Goal: Task Accomplishment & Management: Use online tool/utility

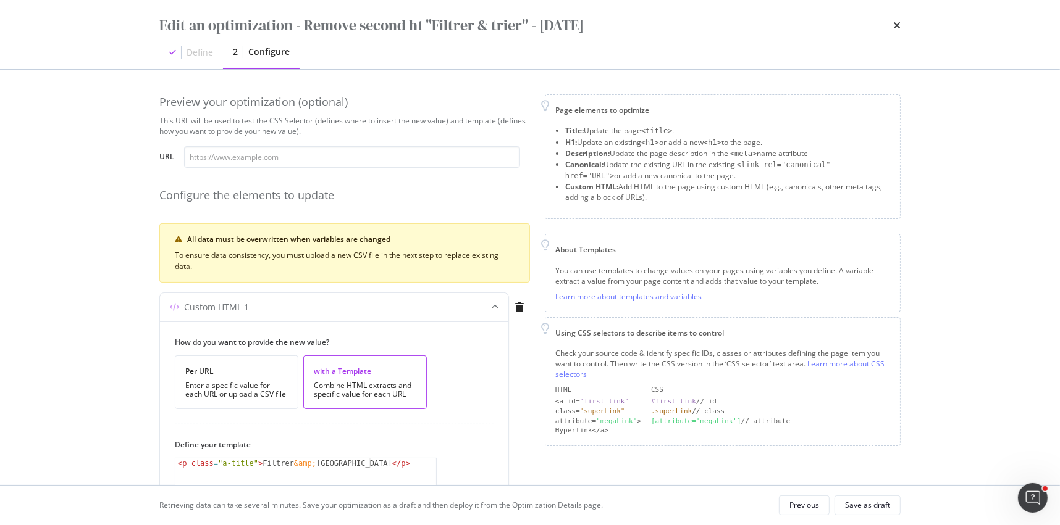
scroll to position [79, 0]
click at [898, 25] on icon "times" at bounding box center [896, 25] width 7 height 10
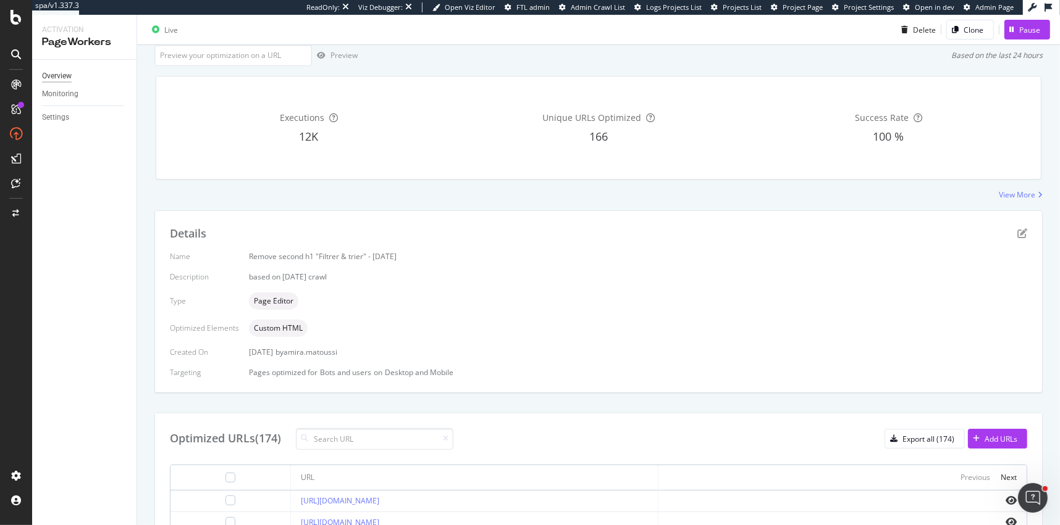
click at [61, 75] on div "Overview" at bounding box center [57, 76] width 30 height 13
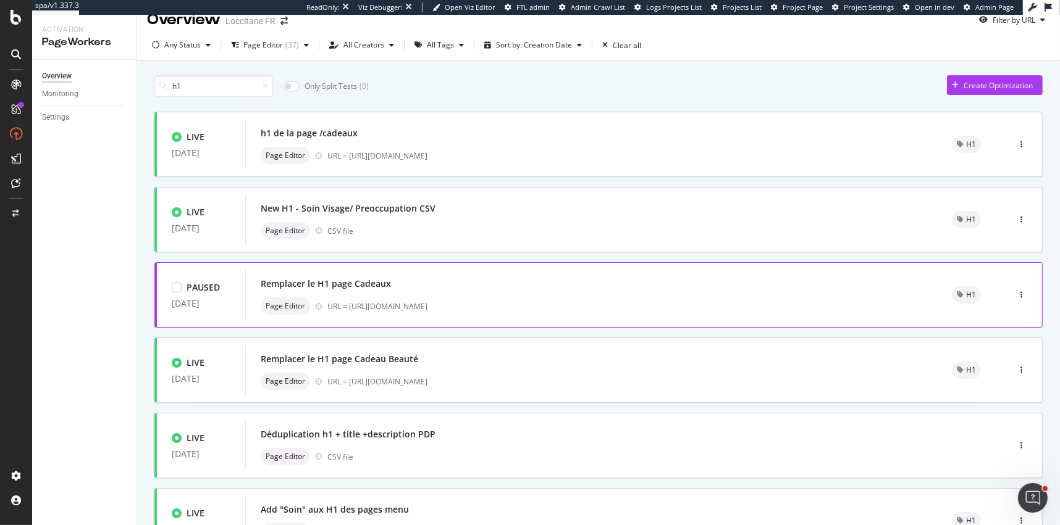
scroll to position [6, 0]
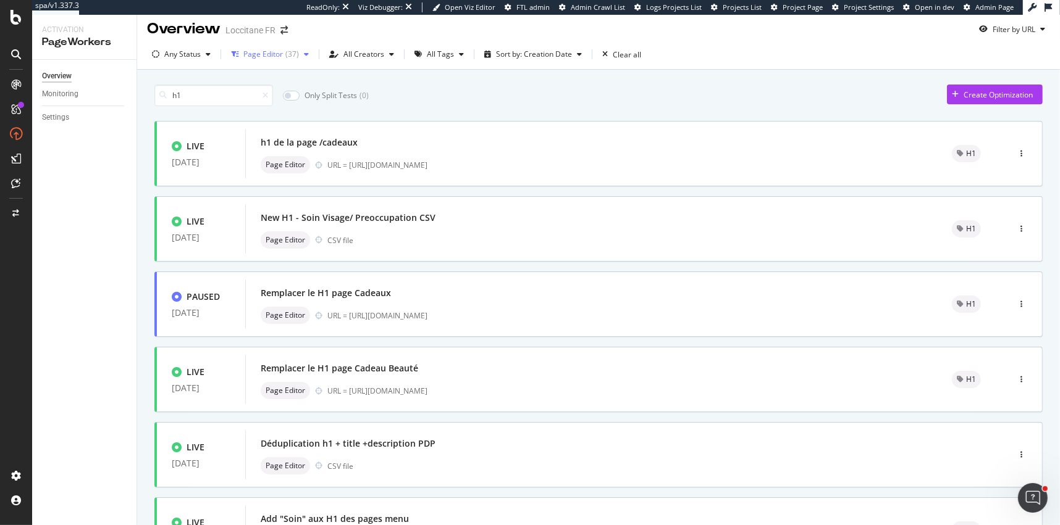
click at [285, 57] on div "( 37 )" at bounding box center [292, 54] width 14 height 7
click at [243, 98] on div at bounding box center [241, 101] width 10 height 10
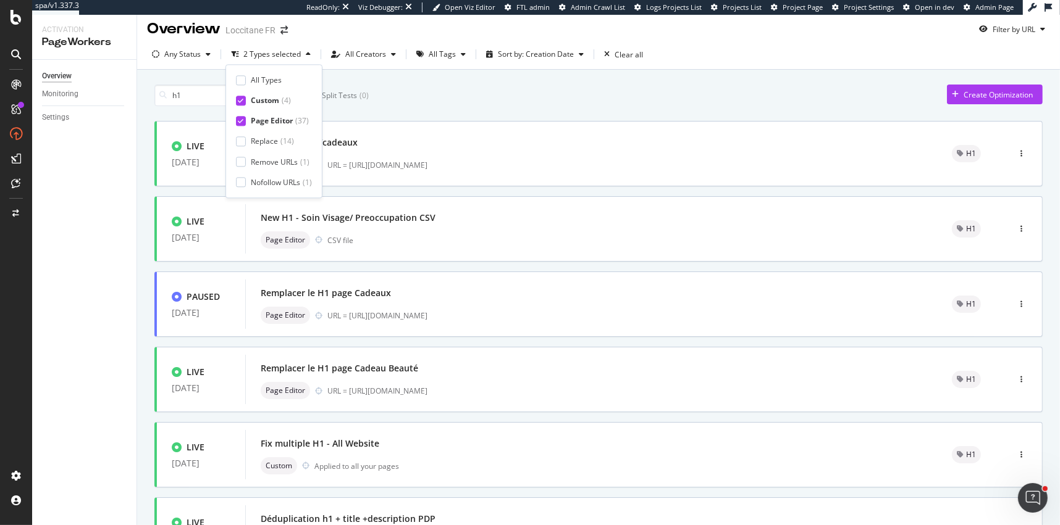
click at [243, 115] on div "All Types Custom ( 4 ) Page Editor ( 37 ) Replace ( 14 ) Remove URLs ( 1 ) Nofo…" at bounding box center [274, 131] width 76 height 113
click at [243, 120] on icon at bounding box center [241, 121] width 6 height 6
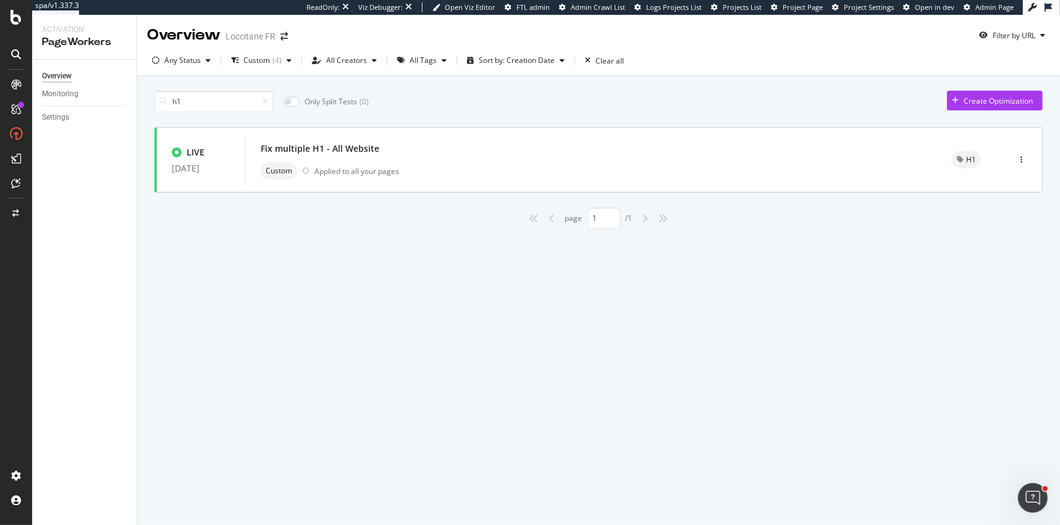
click at [443, 114] on div "h1 Only Split Tests ( 0 ) Create Optimization LIVE 03 Oct. 2024 Fix multiple H1…" at bounding box center [598, 157] width 888 height 144
click at [426, 157] on div "Fix multiple H1 - All Website Custom Applied to all your pages" at bounding box center [591, 160] width 661 height 40
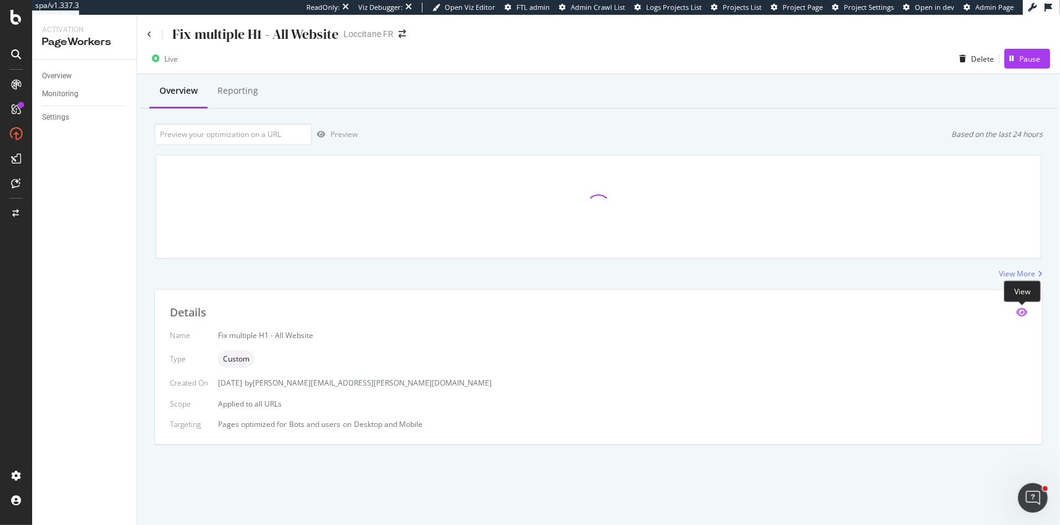
click at [1021, 310] on icon "eye" at bounding box center [1021, 312] width 11 height 10
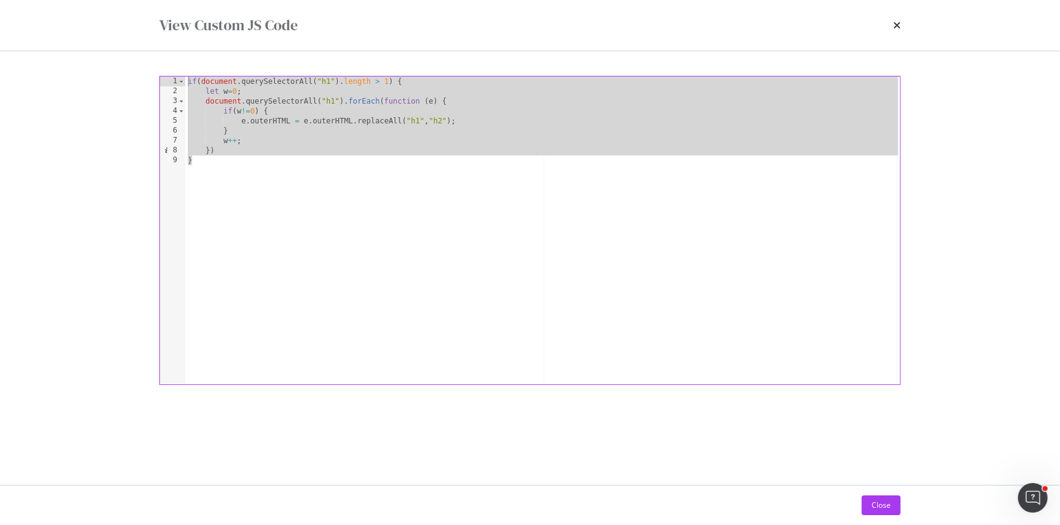
drag, startPoint x: 228, startPoint y: 167, endPoint x: 177, endPoint y: 75, distance: 105.1
click at [177, 75] on div "} 1 2 3 4 5 6 7 8 9 if ( document . querySelectorAll ( "h1" ) . length > 1 ) { …" at bounding box center [530, 268] width 790 height 434
type textarea "if(document.querySelectorAll("h1").length > 1) { let w=0;"
click at [900, 30] on div "View Custom JS Code" at bounding box center [530, 25] width 790 height 51
click at [897, 27] on icon "times" at bounding box center [896, 25] width 7 height 10
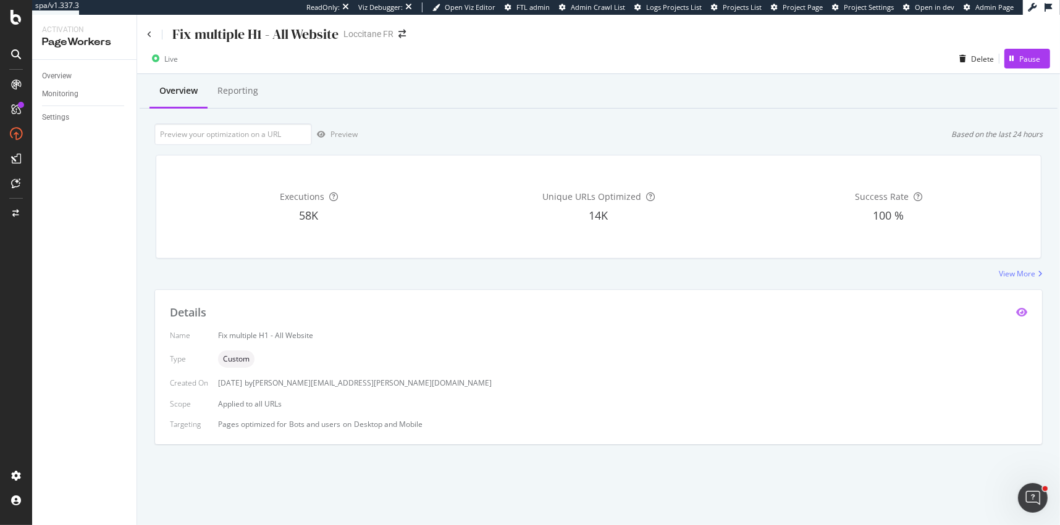
click at [1023, 312] on icon "eye" at bounding box center [1021, 312] width 11 height 10
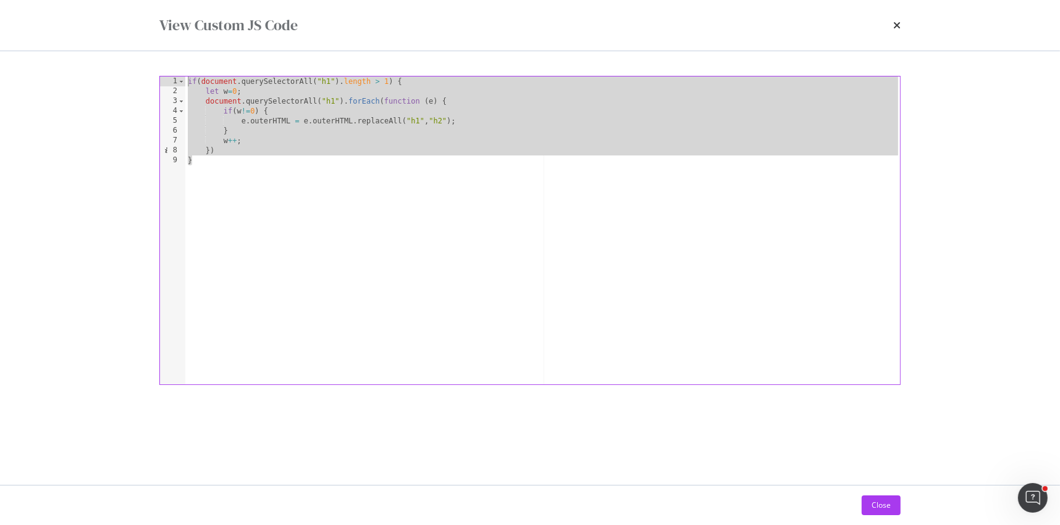
drag, startPoint x: 205, startPoint y: 165, endPoint x: 165, endPoint y: 60, distance: 112.4
click at [165, 60] on div "} 1 2 3 4 5 6 7 8 9 if ( document . querySelectorAll ( "h1" ) . length > 1 ) { …" at bounding box center [530, 268] width 790 height 434
type textarea "if(document.querySelectorAll("h1").length > 1) { let w=0;"
click at [894, 26] on icon "times" at bounding box center [896, 25] width 7 height 10
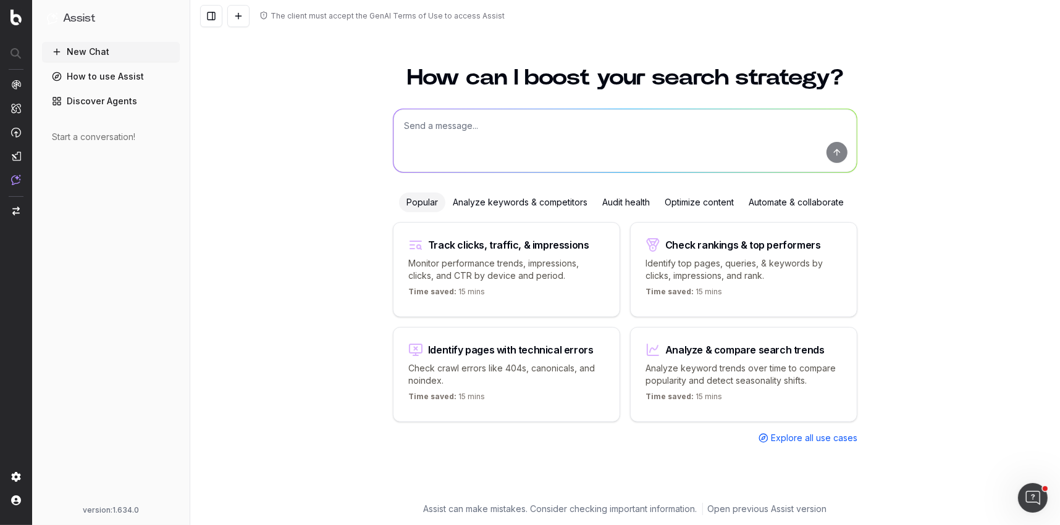
click at [457, 138] on textarea at bounding box center [624, 140] width 463 height 63
click at [632, 125] on textarea "On some pages, there are multiple h1 tags and i want to replace the second h1 t…" at bounding box center [624, 140] width 463 height 63
click at [764, 125] on textarea "On some pages, there are multiple h1 tags and i want to replace the second h1 t…" at bounding box center [624, 140] width 463 height 63
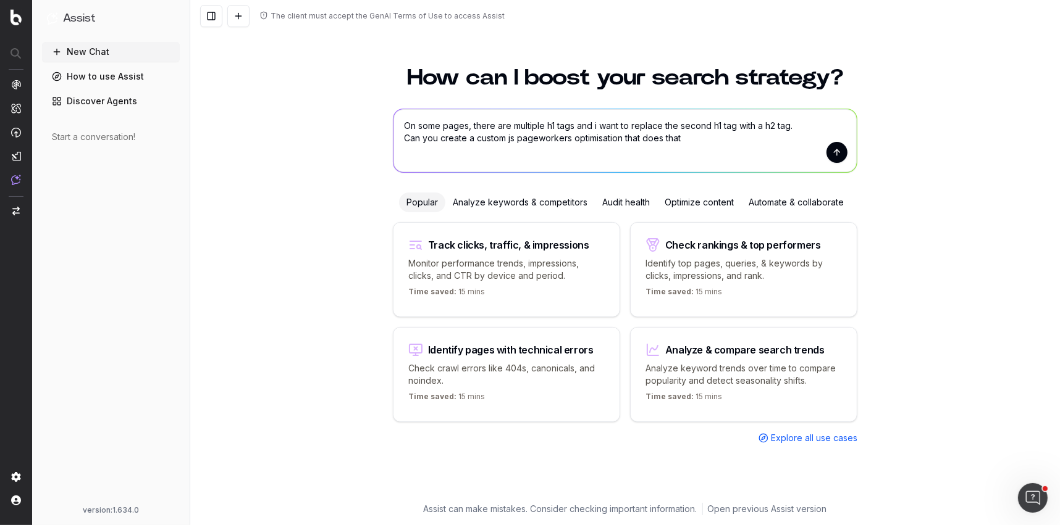
type textarea "On some pages, there are multiple h1 tags and i want to replace the second h1 t…"
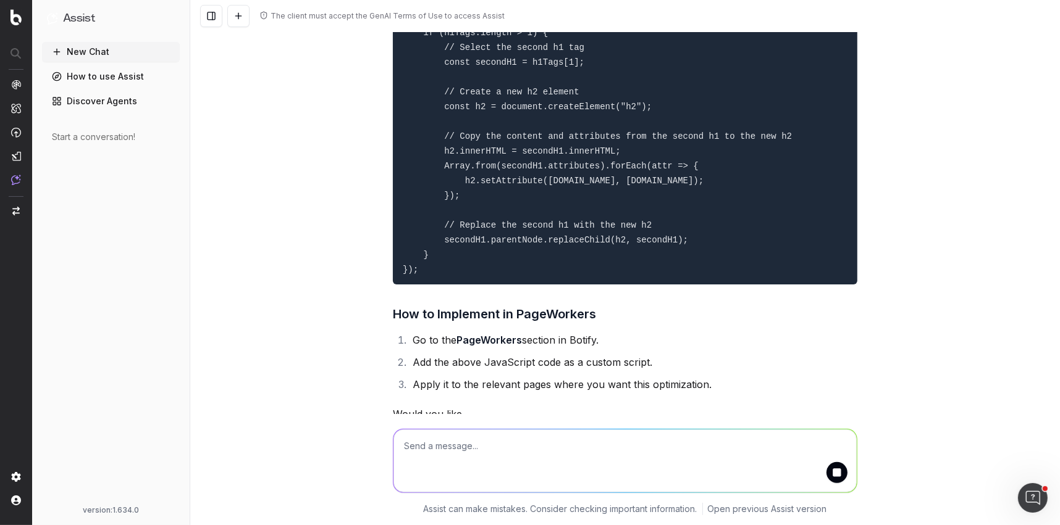
scroll to position [378, 0]
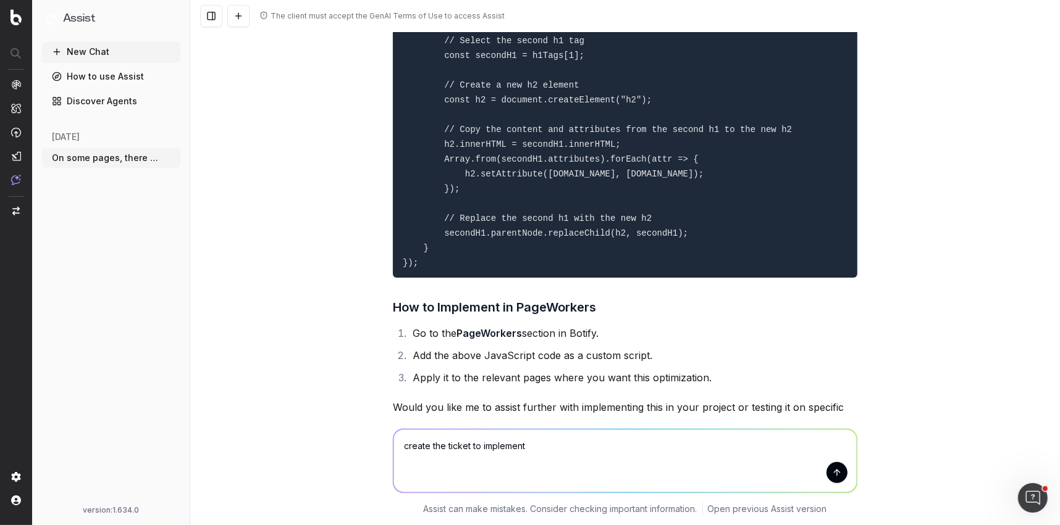
type textarea "create the ticket to implement"
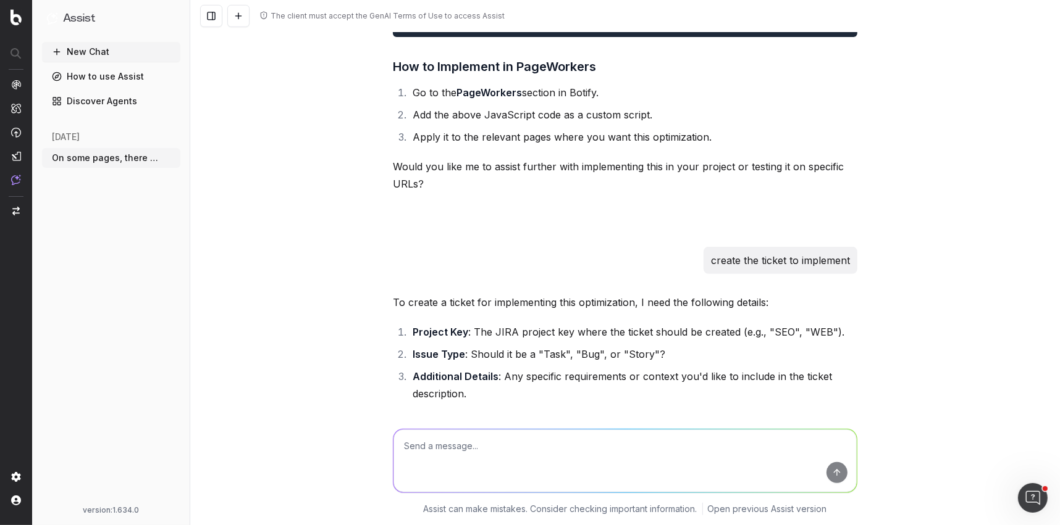
scroll to position [689, 0]
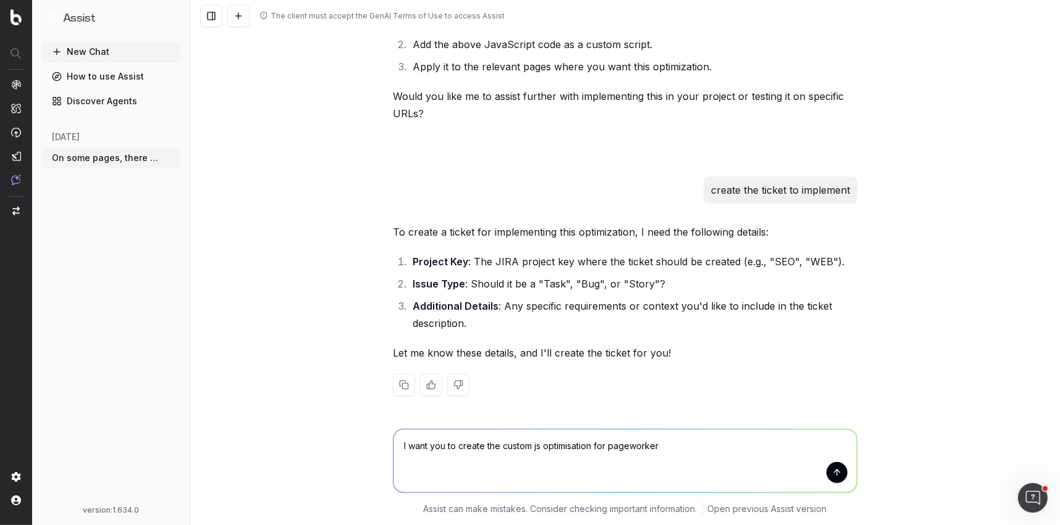
type textarea "I want you to create the custom js optimisation for pageworkers"
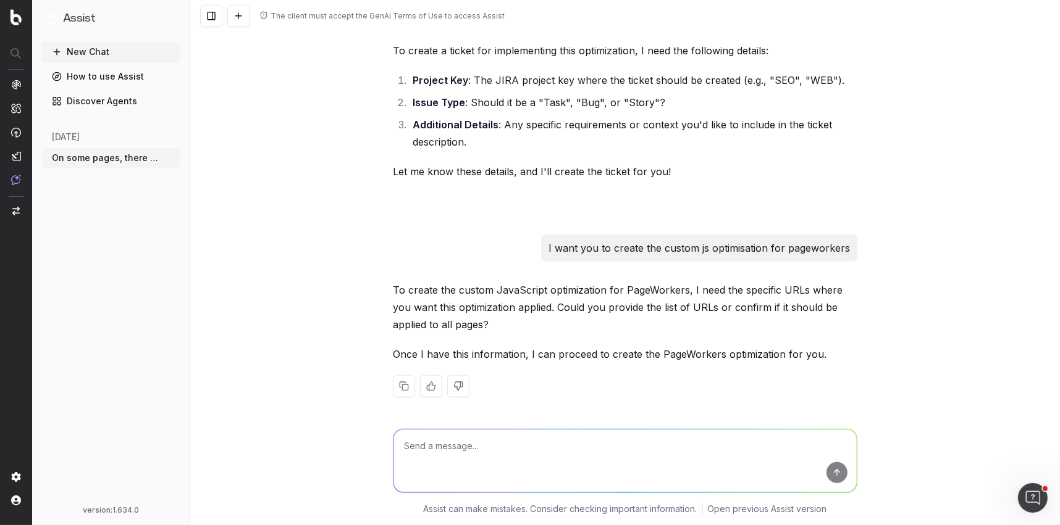
scroll to position [872, 0]
type textarea "apply it on all website"
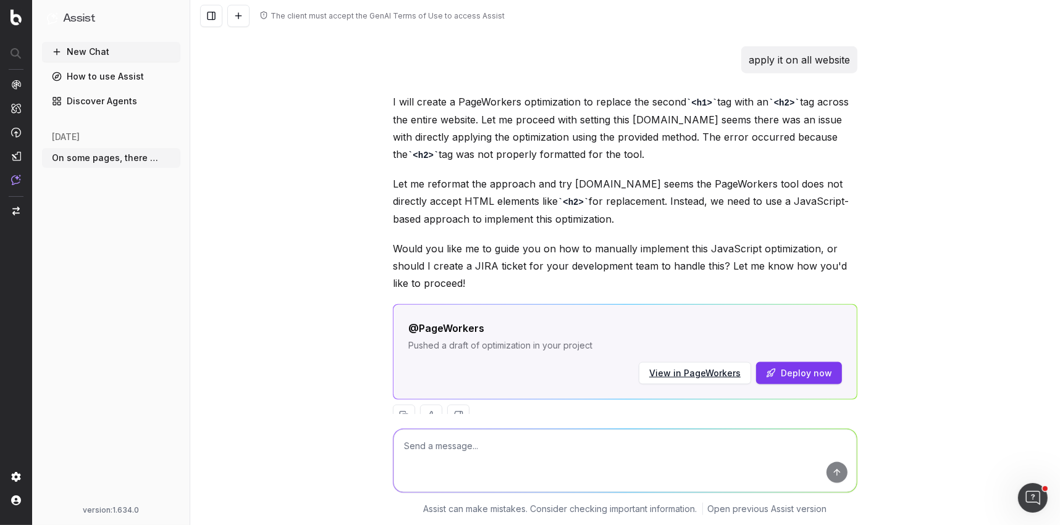
scroll to position [1272, 0]
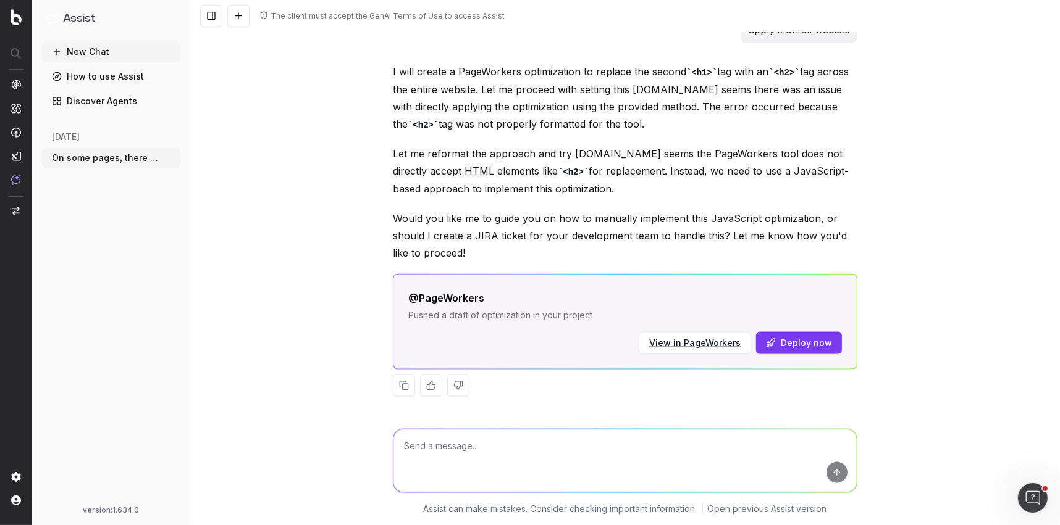
click at [732, 343] on link "View in PageWorkers" at bounding box center [694, 343] width 91 height 12
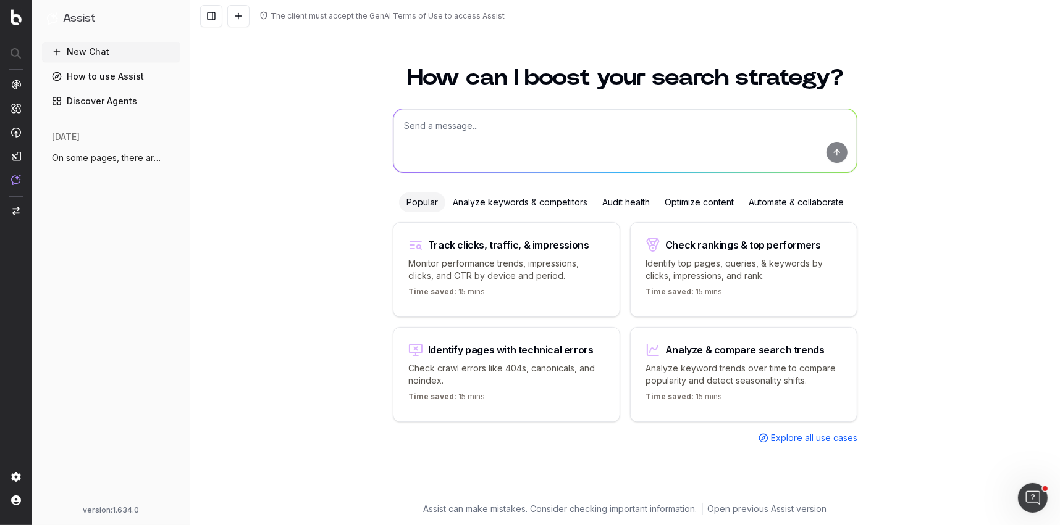
click at [106, 162] on span "On some pages, there are multiple h1 tag" at bounding box center [106, 158] width 109 height 12
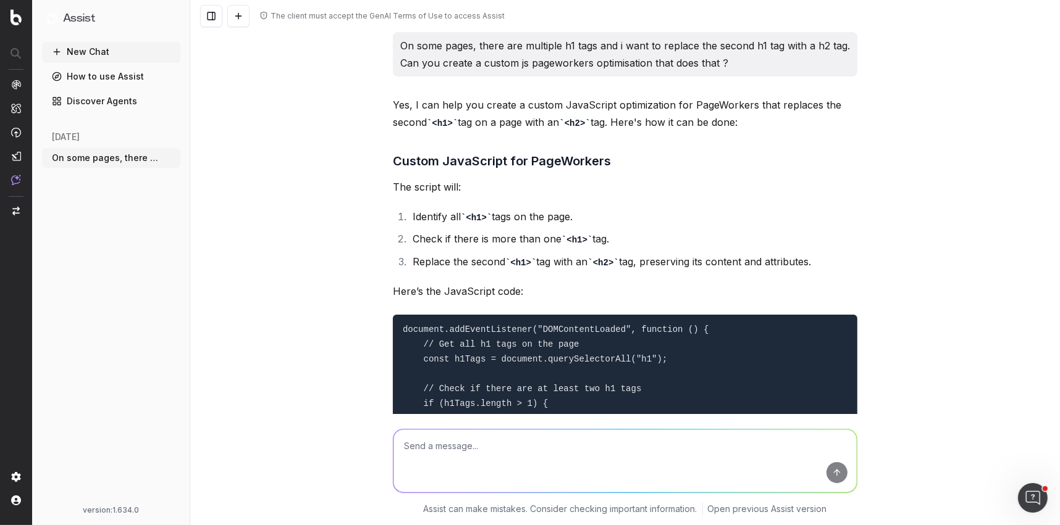
scroll to position [1173, 0]
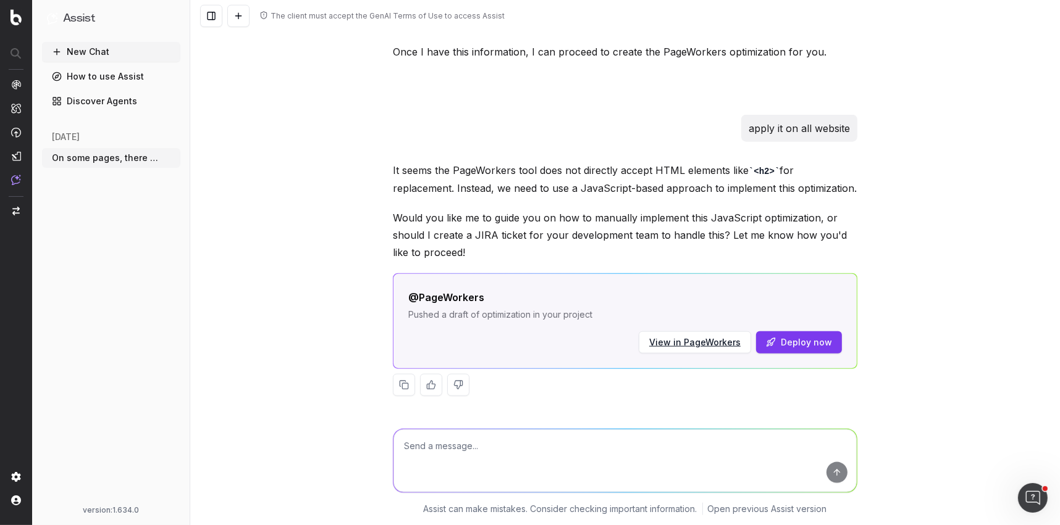
click at [811, 343] on button "Deploy now" at bounding box center [799, 343] width 86 height 22
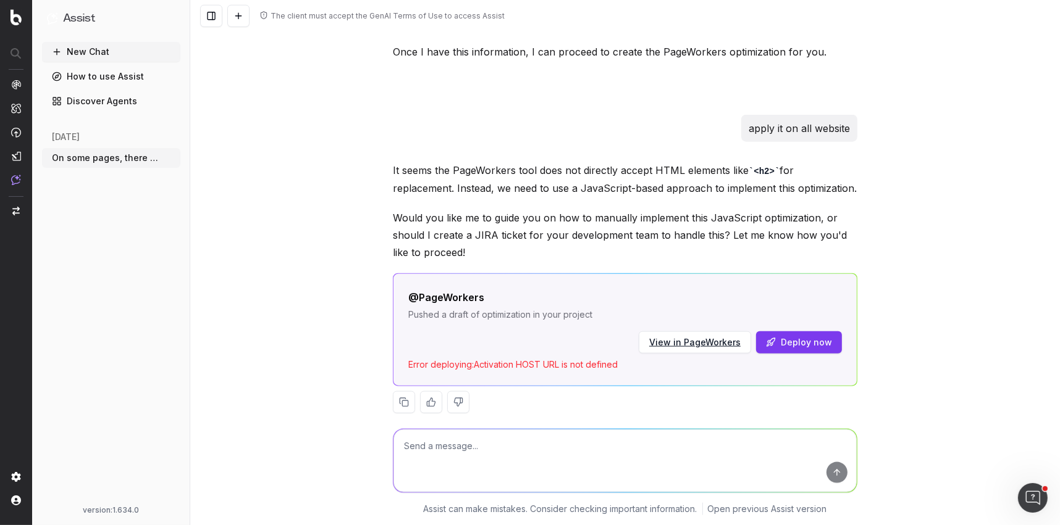
scroll to position [1190, 0]
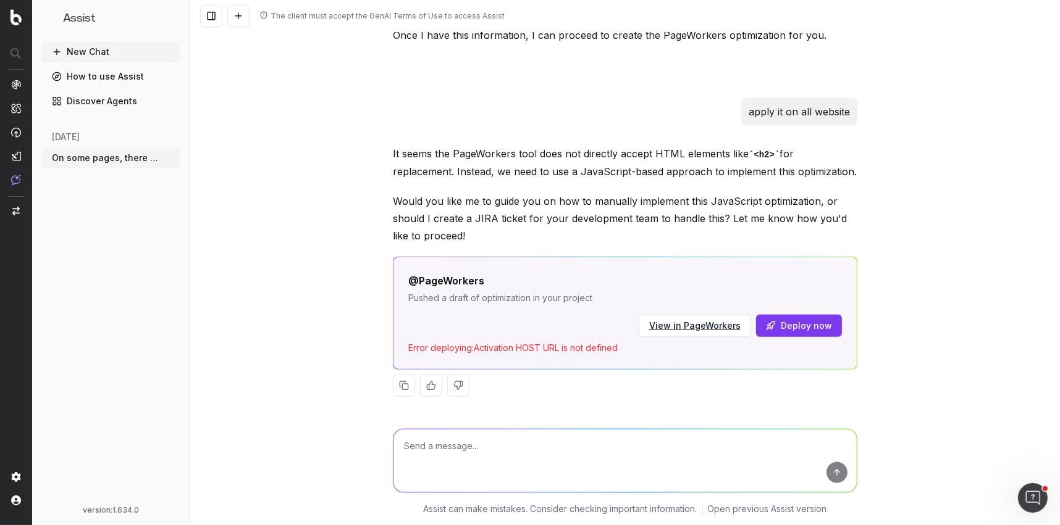
click at [806, 322] on button "Deploy now" at bounding box center [799, 326] width 86 height 22
drag, startPoint x: 477, startPoint y: 347, endPoint x: 630, endPoint y: 345, distance: 153.1
click at [630, 346] on div "Error deploying: Activation HOST URL is not defined" at bounding box center [624, 348] width 433 height 12
copy div "Activation HOST URL is not defined"
click at [469, 454] on textarea at bounding box center [624, 461] width 463 height 63
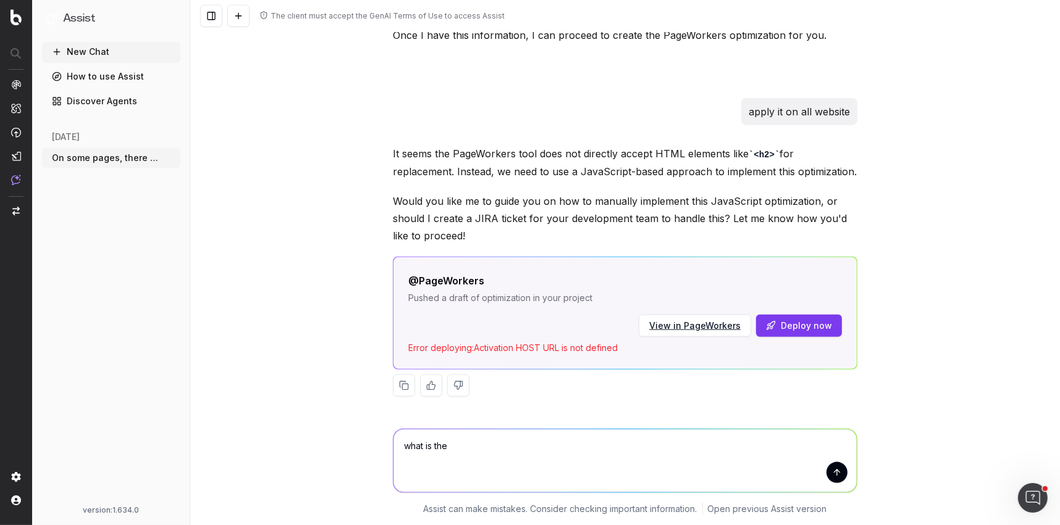
paste textarea "Activation HOST URL is not defined"
type textarea "what is the Activation HOST URL is not defined"
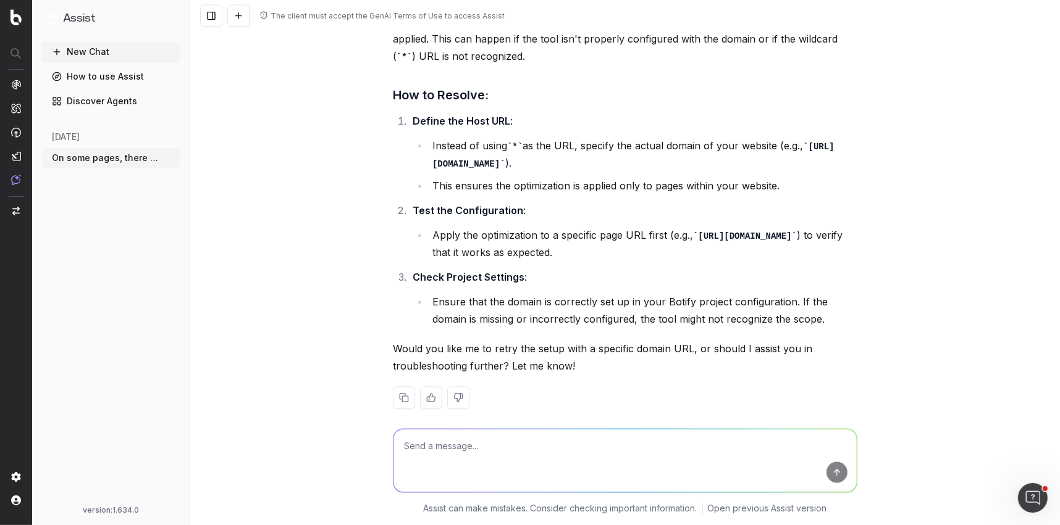
scroll to position [1669, 0]
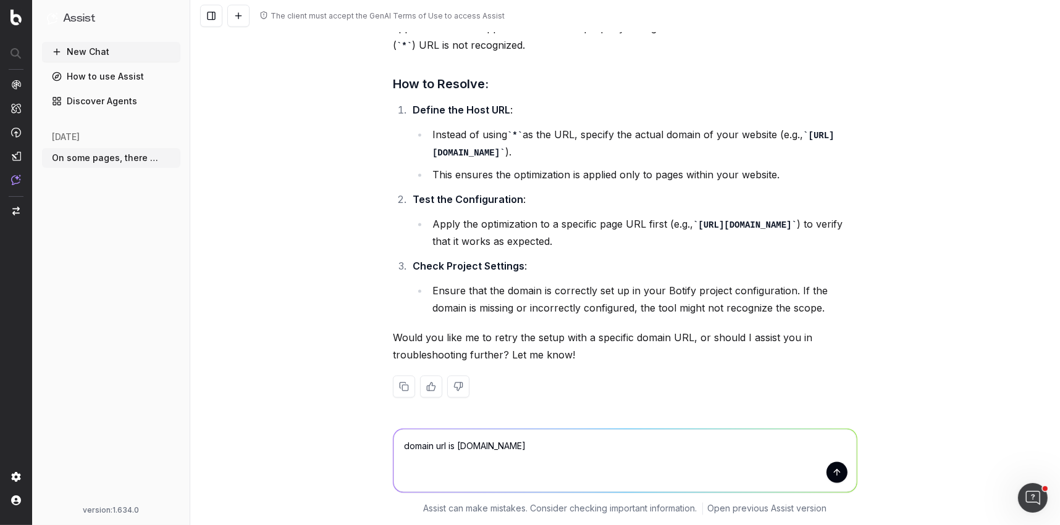
type textarea "domain url is de.loccitane.com"
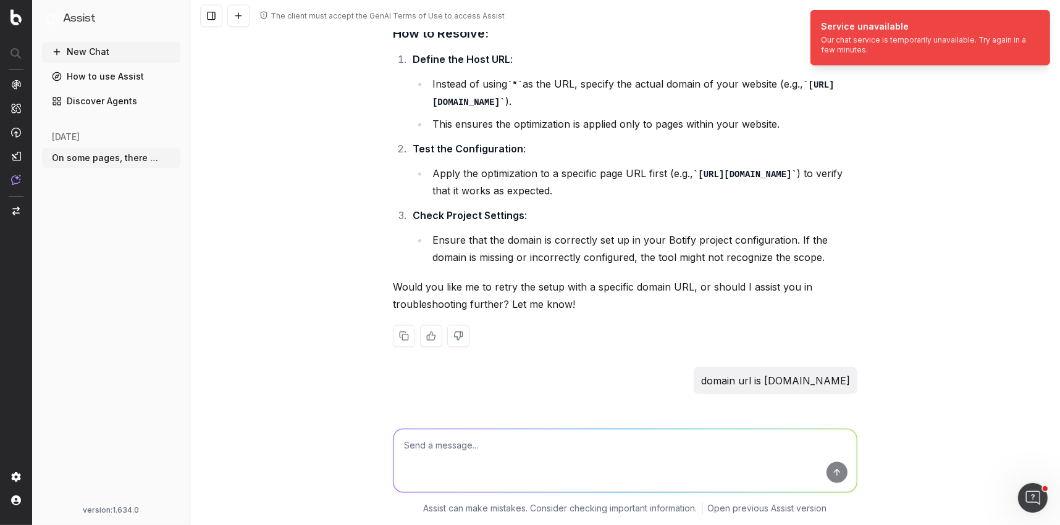
scroll to position [1716, 0]
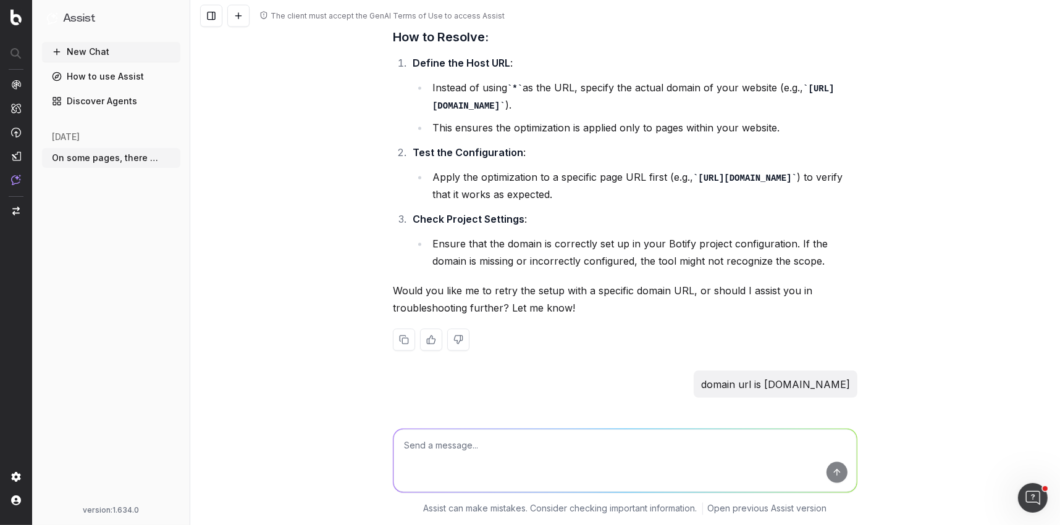
drag, startPoint x: 563, startPoint y: 103, endPoint x: 478, endPoint y: 101, distance: 84.6
click at [478, 101] on code "[URL][DOMAIN_NAME]" at bounding box center [633, 98] width 402 height 28
copy code "[DOMAIN_NAME]"
click at [439, 444] on textarea at bounding box center [624, 461] width 463 height 63
paste textarea "[DOMAIN_NAME]"
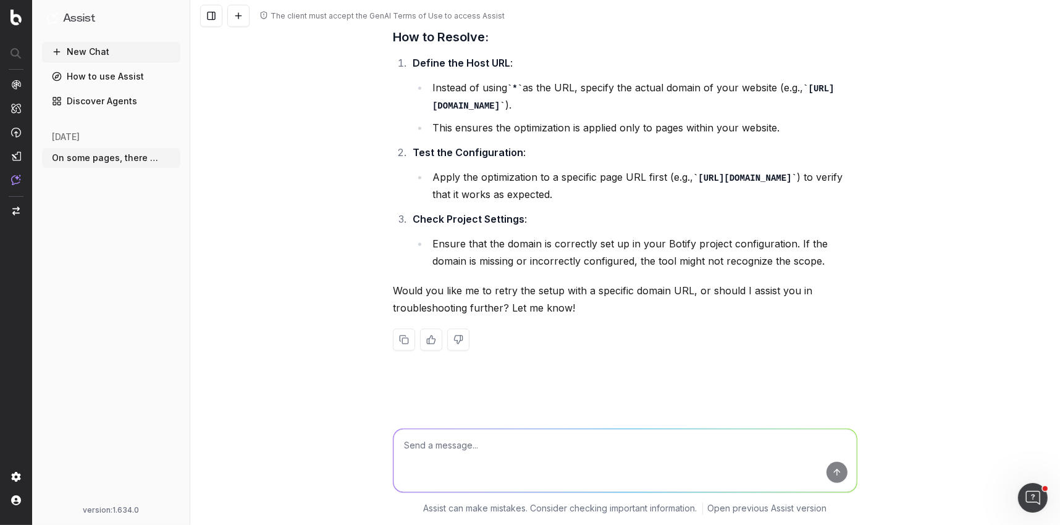
type textarea "[DOMAIN_NAME]"
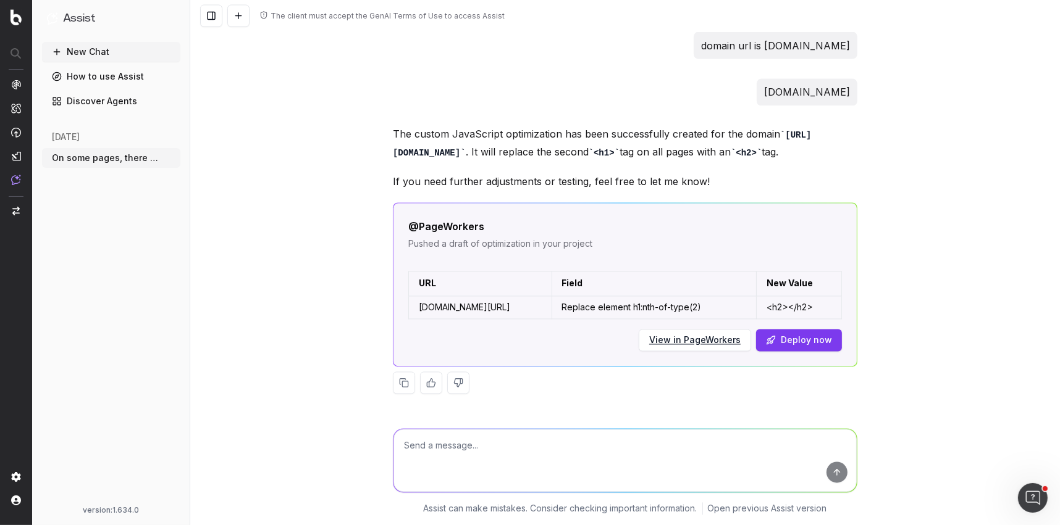
scroll to position [2067, 0]
click at [796, 338] on button "Deploy now" at bounding box center [799, 341] width 86 height 22
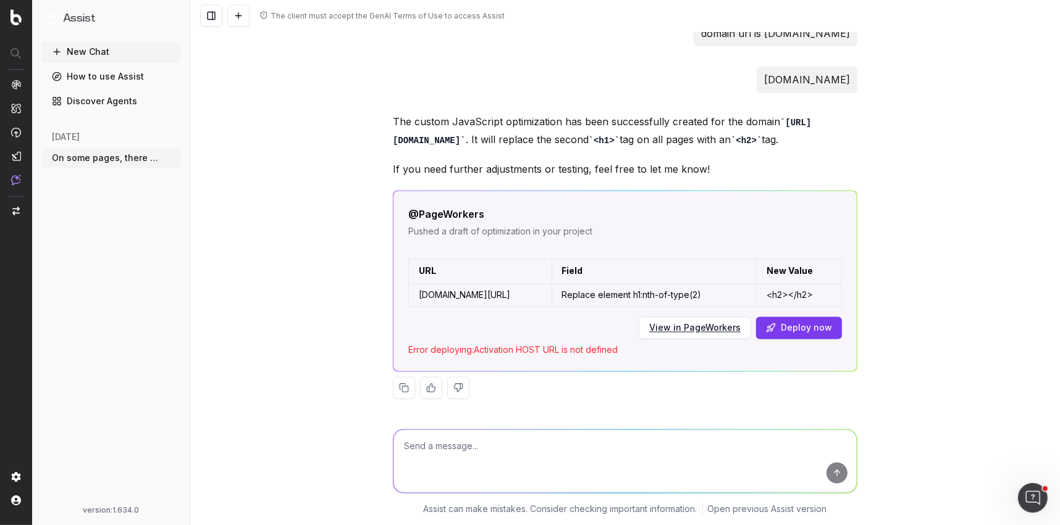
click at [698, 335] on link "View in PageWorkers" at bounding box center [694, 328] width 91 height 12
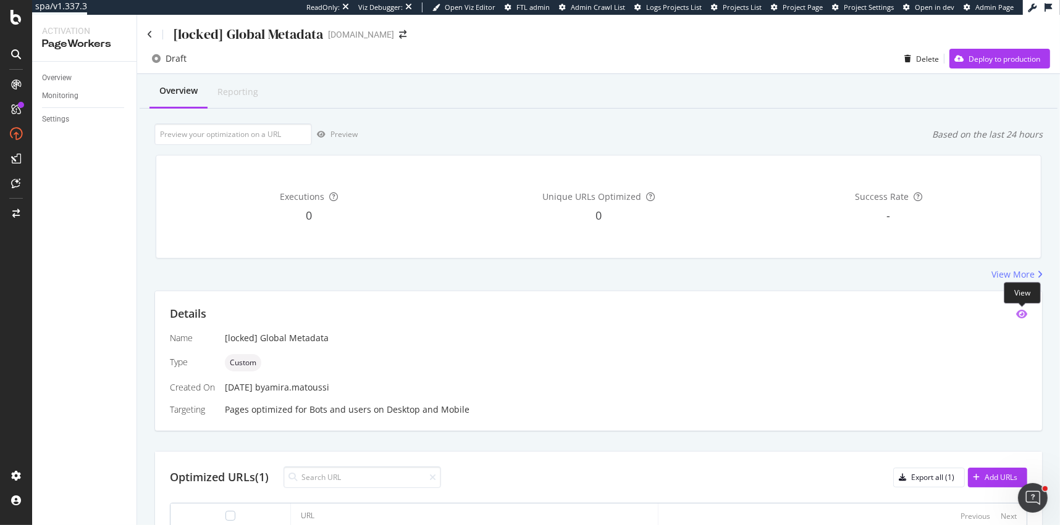
click at [1023, 312] on icon "eye" at bounding box center [1021, 314] width 11 height 10
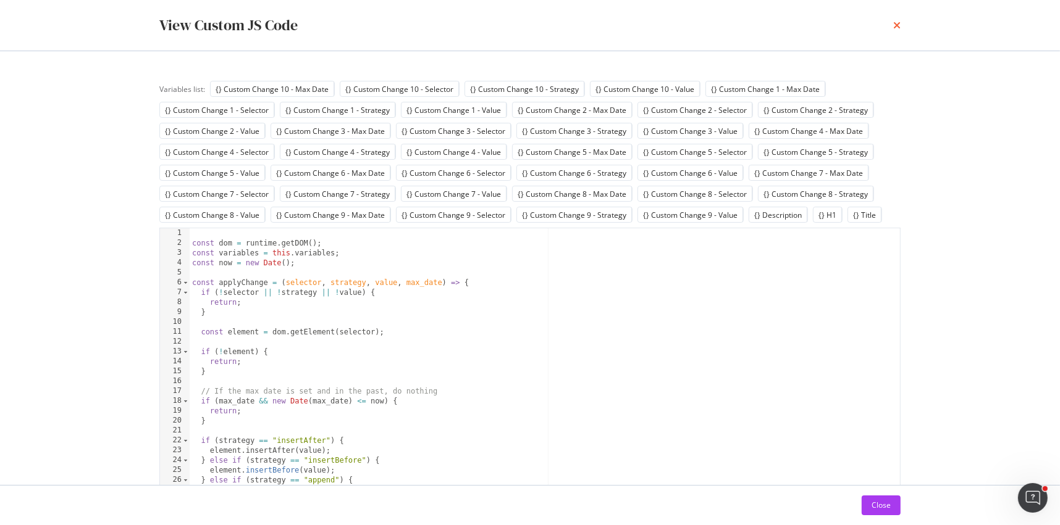
click at [894, 25] on icon "times" at bounding box center [896, 25] width 7 height 10
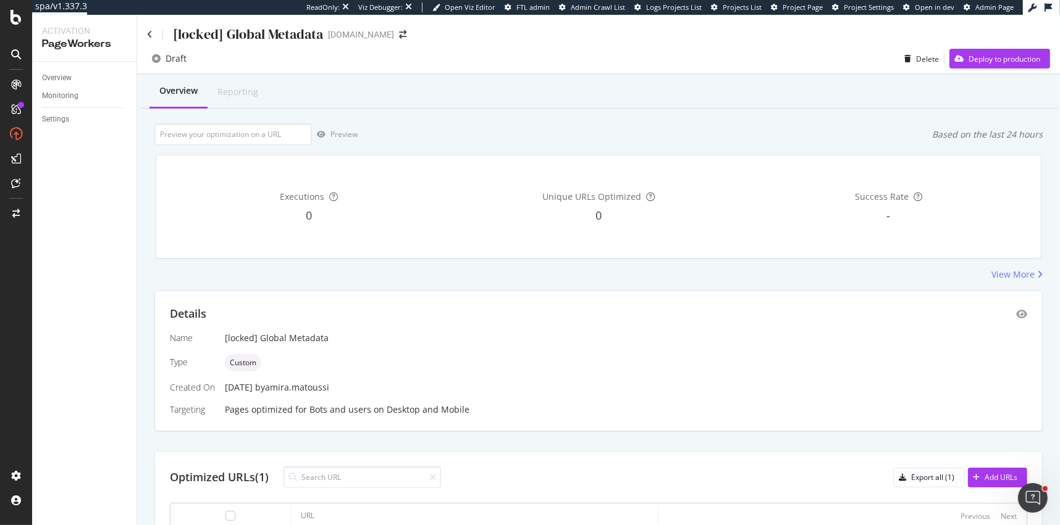
click at [1026, 306] on div "Details" at bounding box center [598, 314] width 857 height 16
click at [1022, 312] on icon "eye" at bounding box center [1021, 314] width 11 height 10
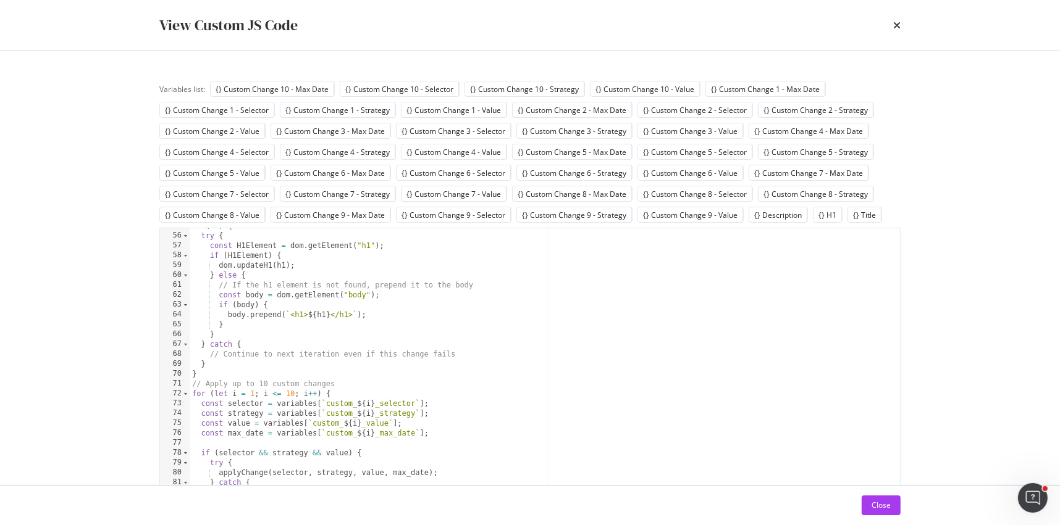
scroll to position [73, 0]
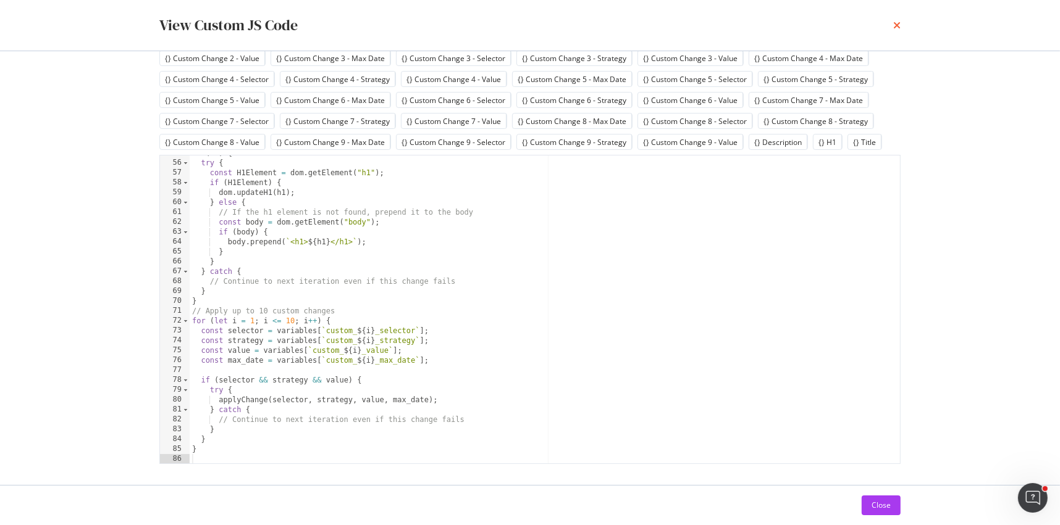
click at [896, 25] on icon "times" at bounding box center [896, 25] width 7 height 10
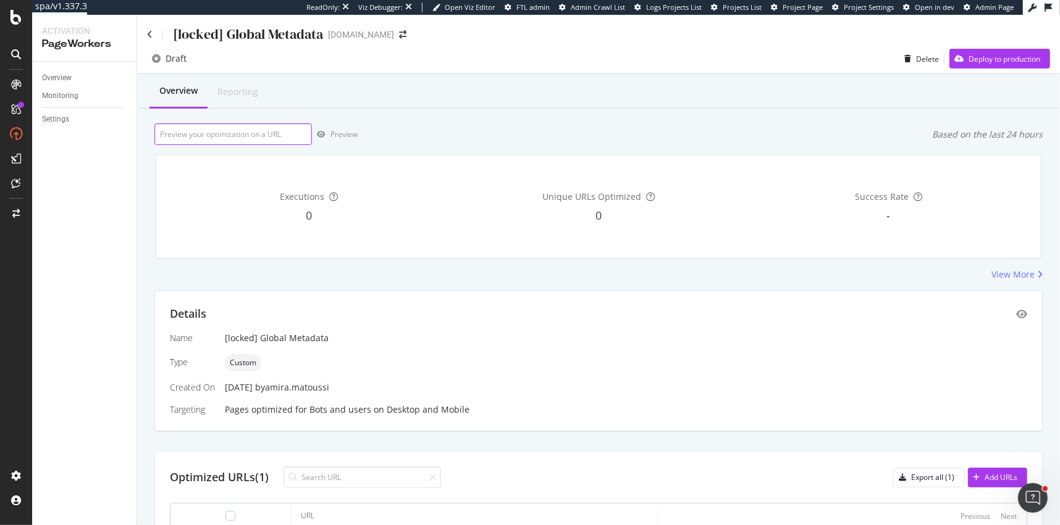
click at [255, 138] on input "url" at bounding box center [232, 134] width 157 height 22
paste input "https://de.loccitane.com/beauty-tipps-lifestyle-und-wellness"
type input "https://de.loccitane.com/beauty-tipps-lifestyle-und-wellness"
click at [338, 135] on div "Preview" at bounding box center [343, 134] width 27 height 10
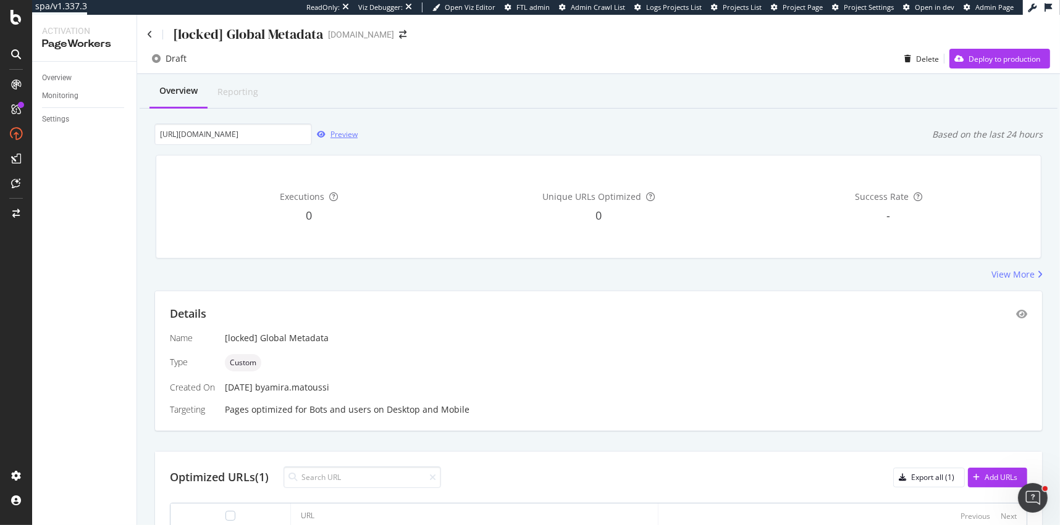
scroll to position [0, 0]
click at [345, 135] on div "Preview" at bounding box center [343, 134] width 27 height 10
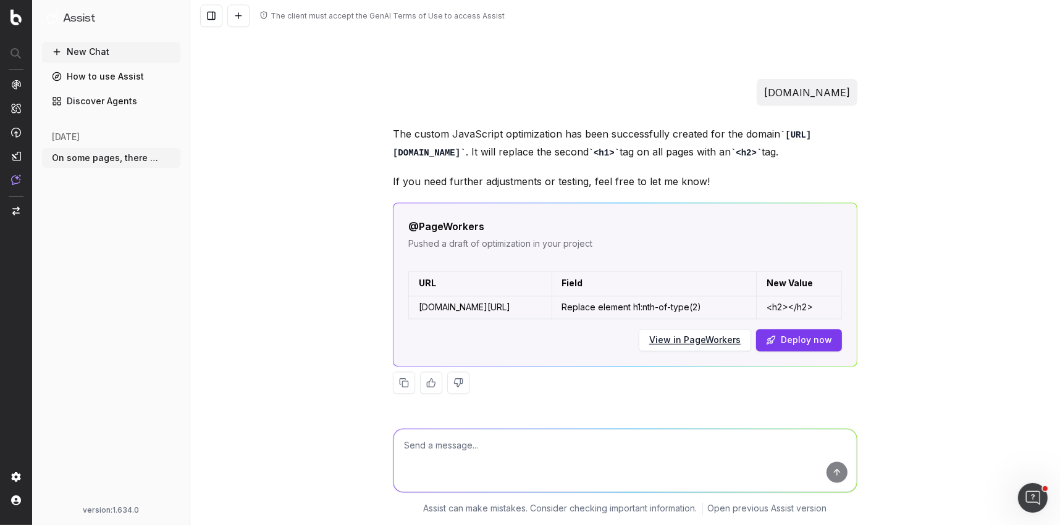
scroll to position [2003, 0]
click at [471, 458] on textarea at bounding box center [624, 461] width 463 height 63
type textarea "v"
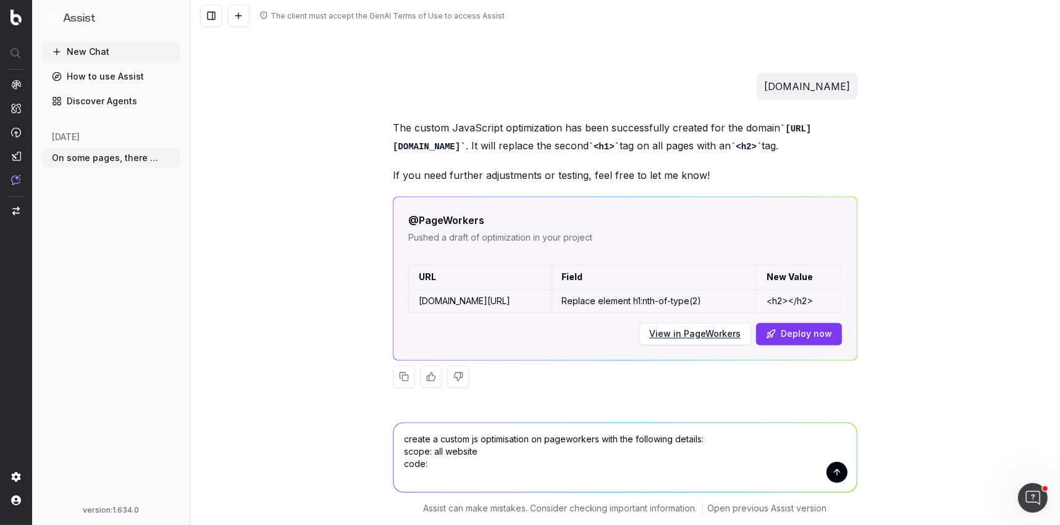
paste textarea "if(document.querySelectorAll("h1").length > 1) { let w=0; document.querySelecto…"
type textarea "create a custom js optimisation on pageworkers with the following details: scop…"
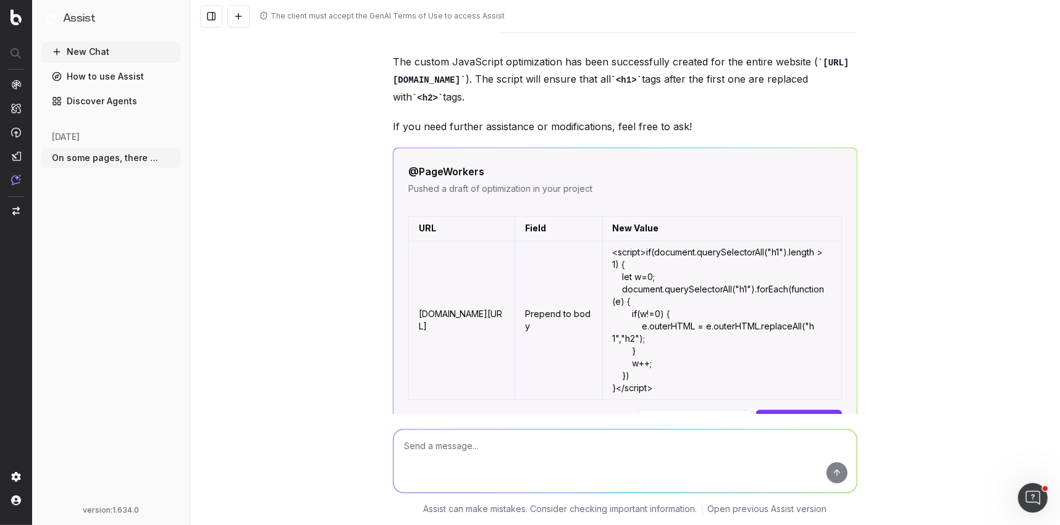
scroll to position [2667, 0]
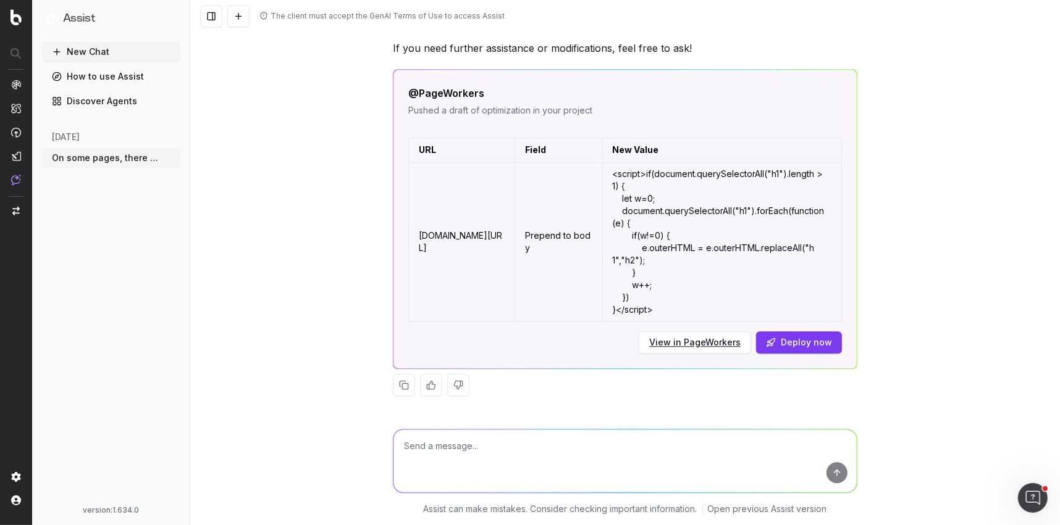
click at [803, 338] on button "Deploy now" at bounding box center [799, 343] width 86 height 22
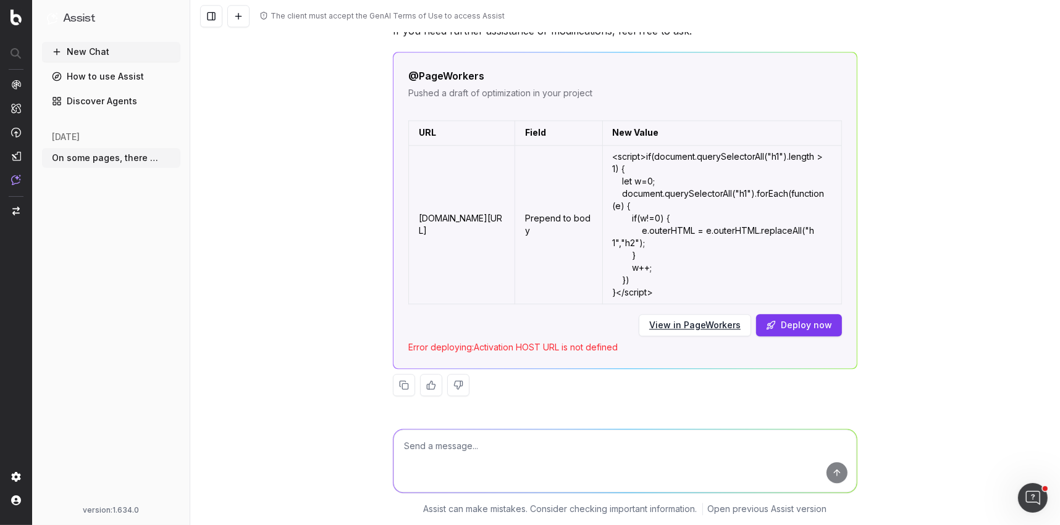
scroll to position [2685, 0]
click at [798, 324] on button "Deploy now" at bounding box center [799, 325] width 86 height 22
click at [794, 324] on button "Deploy now" at bounding box center [799, 325] width 86 height 22
click at [894, 194] on div "The client must accept the GenAI Terms of Use to access Assist On some pages, t…" at bounding box center [624, 262] width 869 height 525
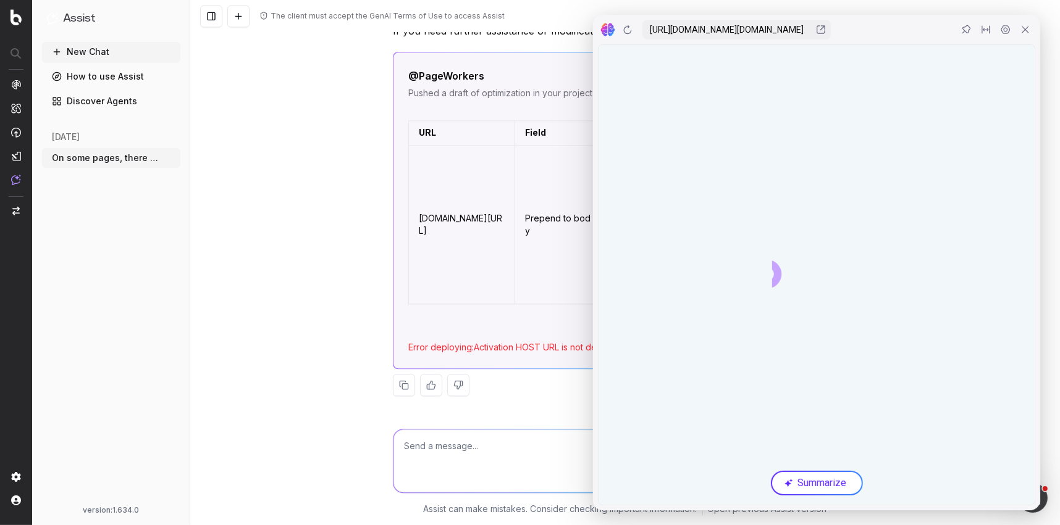
scroll to position [0, 0]
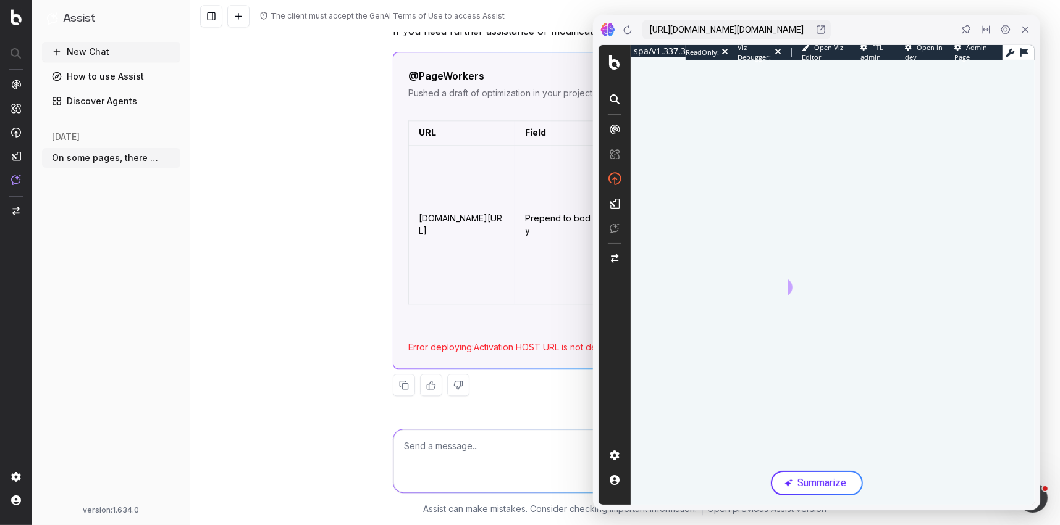
drag, startPoint x: 1320, startPoint y: 370, endPoint x: 1625, endPoint y: 73, distance: 424.9
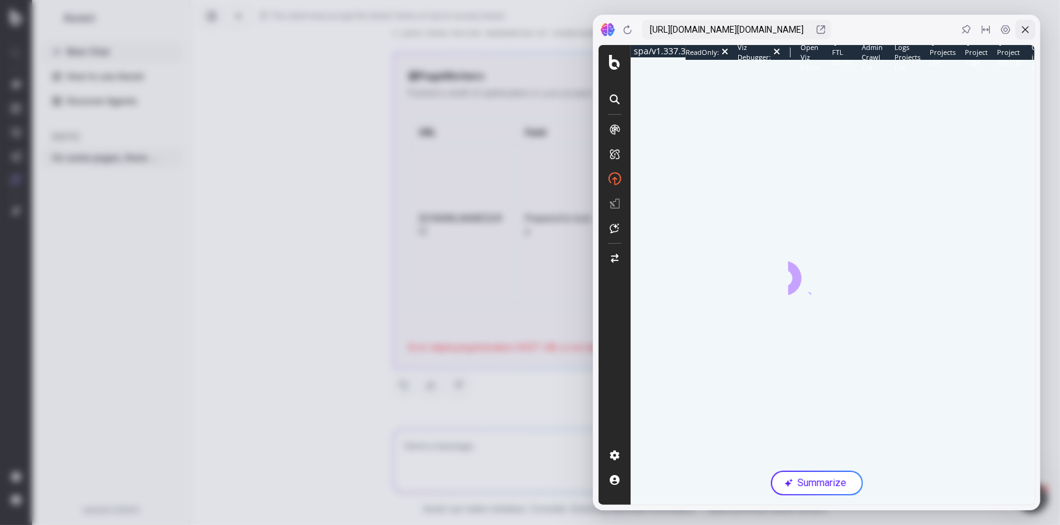
click at [1027, 29] on icon at bounding box center [1025, 30] width 10 height 10
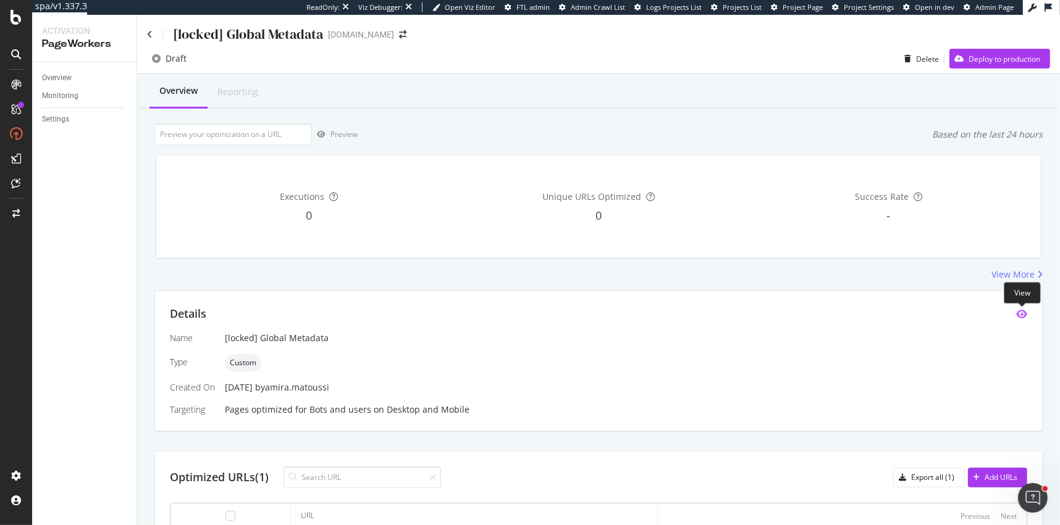
click at [1023, 312] on icon "eye" at bounding box center [1021, 314] width 11 height 10
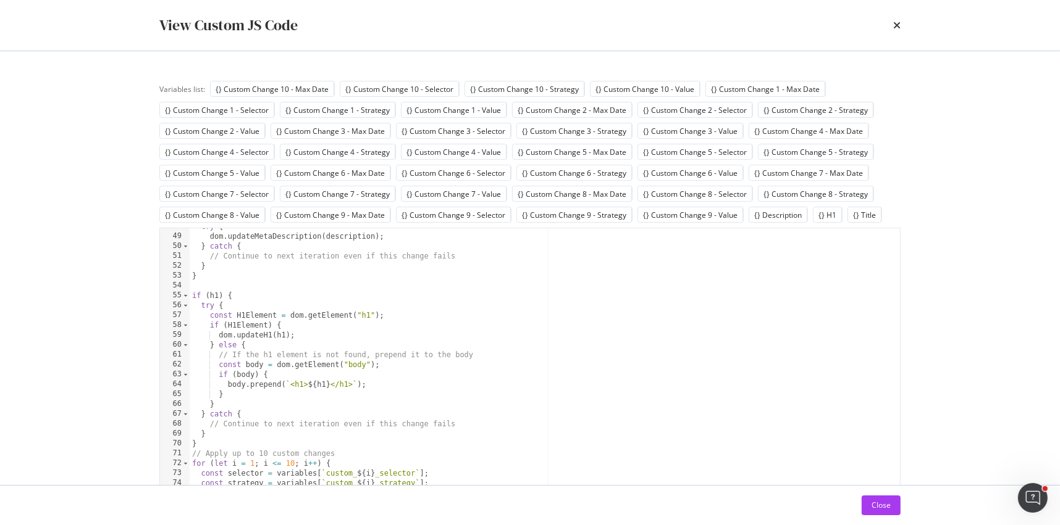
scroll to position [406, 0]
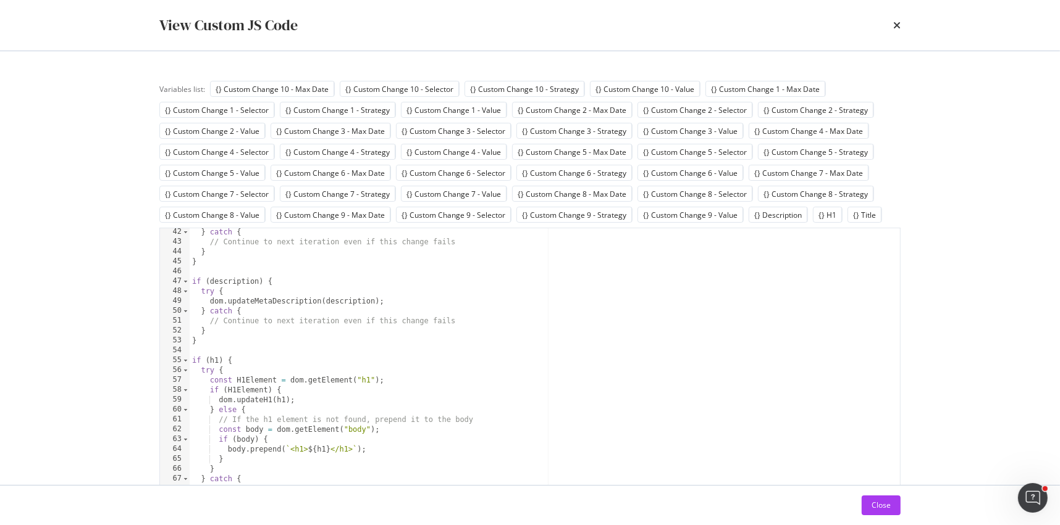
click at [893, 32] on div "times" at bounding box center [896, 25] width 7 height 21
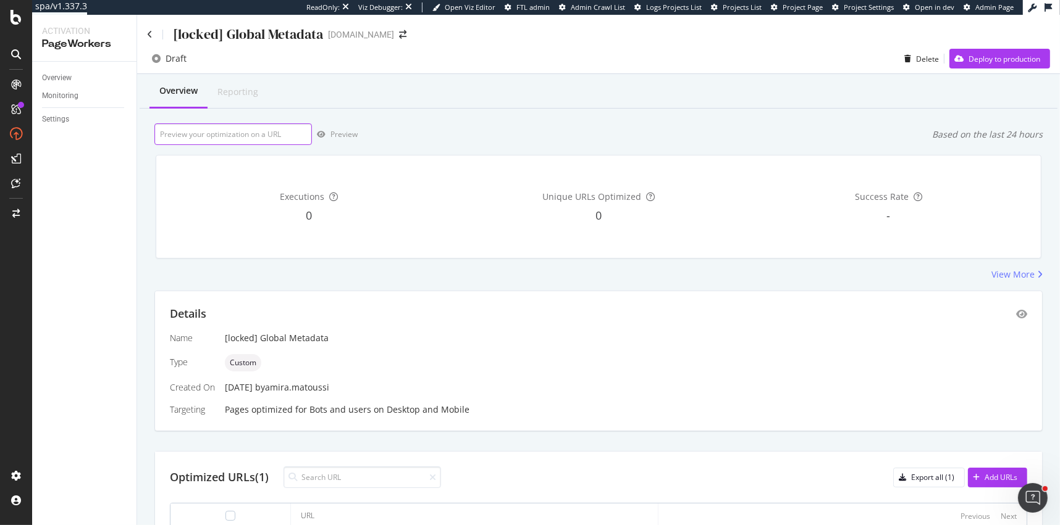
click at [261, 134] on input "url" at bounding box center [232, 134] width 157 height 22
paste input "if(document.querySelectorAll("h1").length > 1) { let w=0; document.querySelecto…"
type input "if(document.querySelectorAll("h1").length > 1) { let w=0; document.querySelecto…"
click at [265, 137] on input "url" at bounding box center [232, 134] width 157 height 22
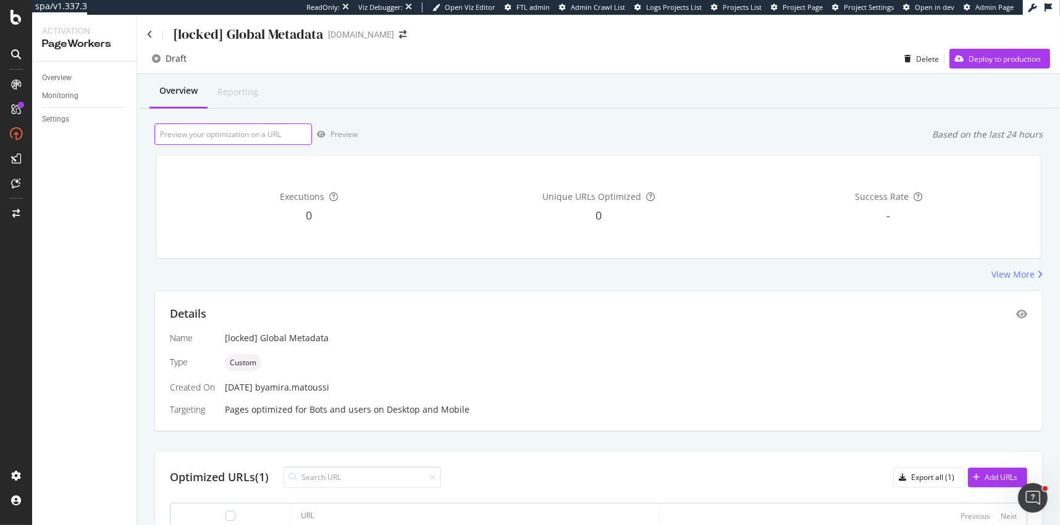
paste input "https://de.loccitane.com/eine-schoene-haut-haben"
type input "https://de.loccitane.com/eine-schoene-haut-haben"
click at [333, 133] on div "Preview" at bounding box center [343, 134] width 27 height 10
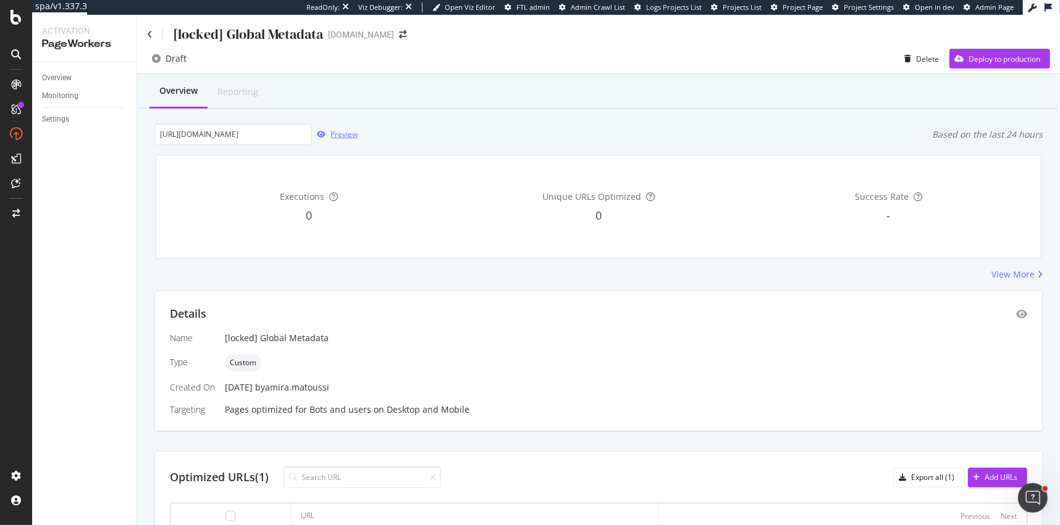
click at [340, 132] on div "Preview" at bounding box center [343, 134] width 27 height 10
click at [281, 38] on div "[locked] Global Metadata" at bounding box center [248, 34] width 150 height 19
click at [227, 31] on div "[locked] Global Metadata" at bounding box center [248, 34] width 150 height 19
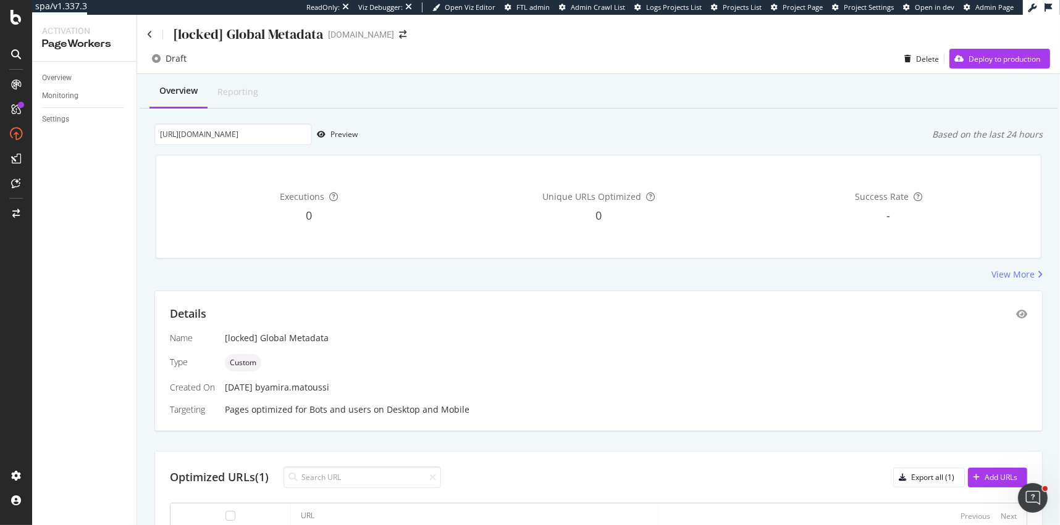
click at [255, 32] on div "[locked] Global Metadata" at bounding box center [248, 34] width 150 height 19
click at [182, 34] on div "[locked] Global Metadata" at bounding box center [248, 34] width 150 height 19
drag, startPoint x: 277, startPoint y: 33, endPoint x: 320, endPoint y: 36, distance: 43.3
click at [320, 36] on div "[locked] Global Metadata" at bounding box center [248, 34] width 150 height 19
click at [286, 39] on div "[locked] Global Metadata" at bounding box center [248, 34] width 150 height 19
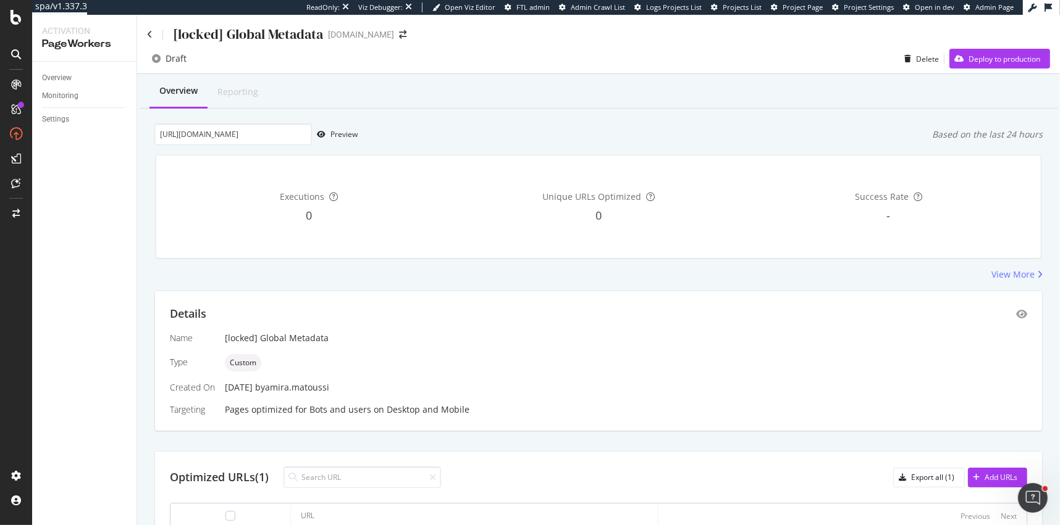
click at [248, 38] on div "[locked] Global Metadata" at bounding box center [248, 34] width 150 height 19
click at [341, 133] on div "Preview" at bounding box center [343, 134] width 27 height 10
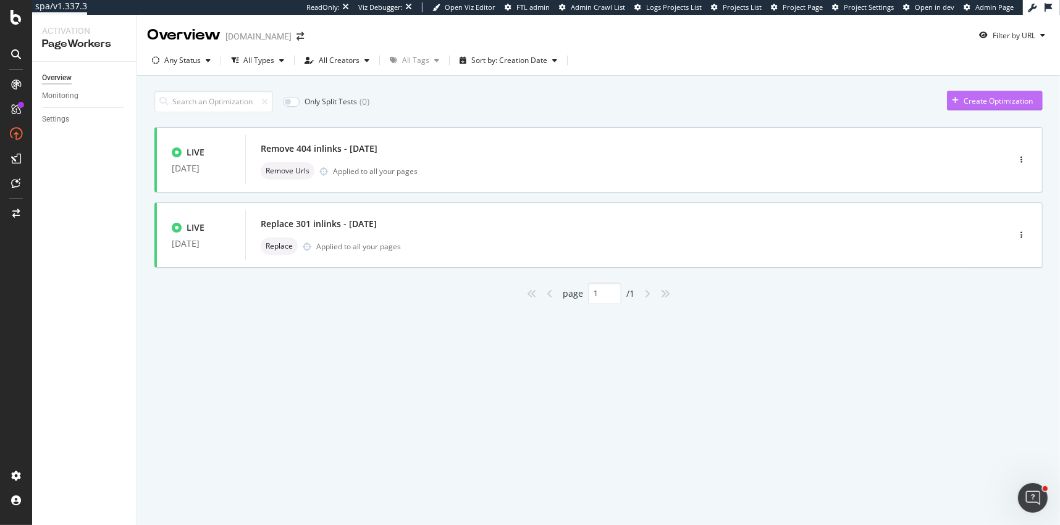
click at [960, 102] on div "button" at bounding box center [955, 100] width 17 height 7
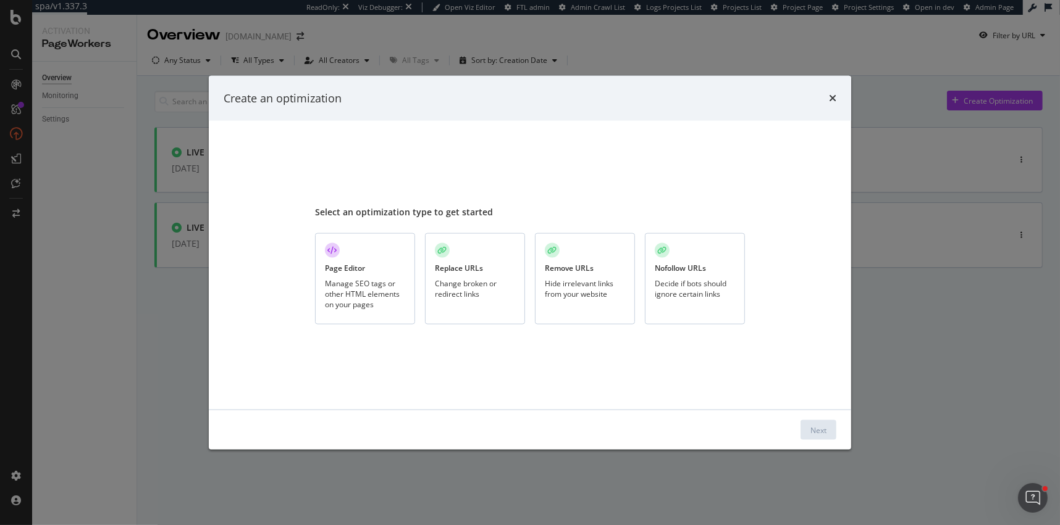
click at [404, 276] on div "Page Editor Manage SEO tags or other HTML elements on your pages" at bounding box center [365, 279] width 100 height 92
click at [807, 437] on button "Next" at bounding box center [818, 430] width 36 height 20
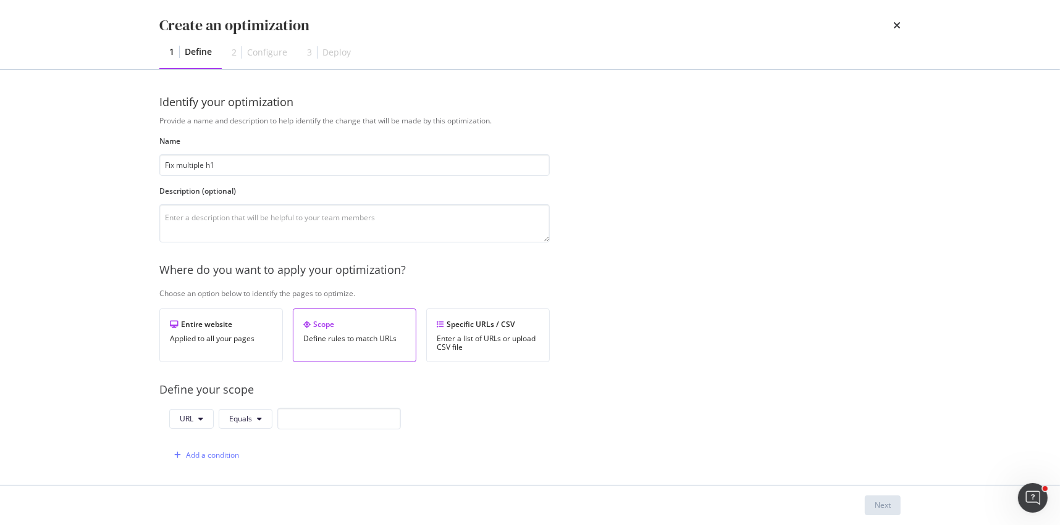
type input "Fix multiple h1"
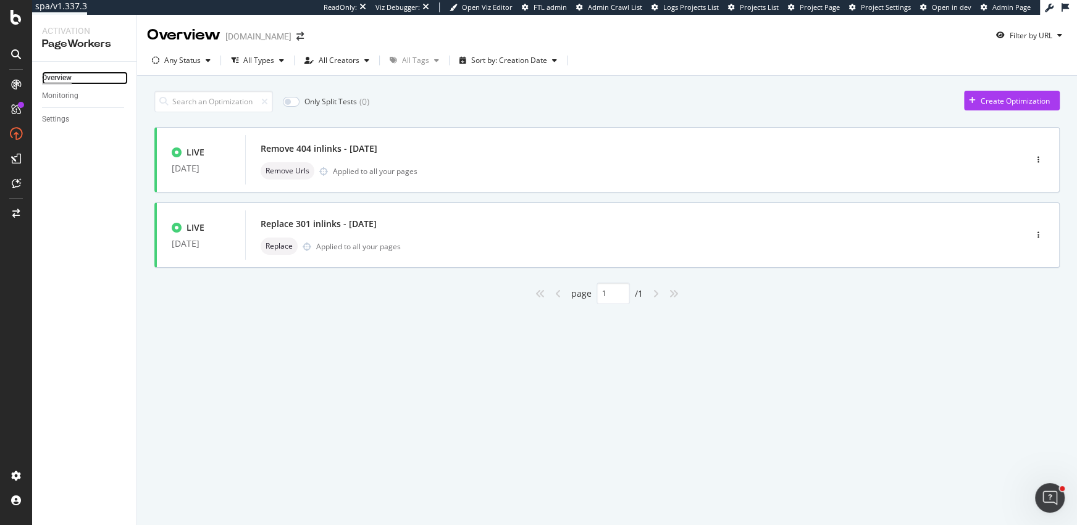
click at [54, 77] on div "Overview" at bounding box center [57, 78] width 30 height 13
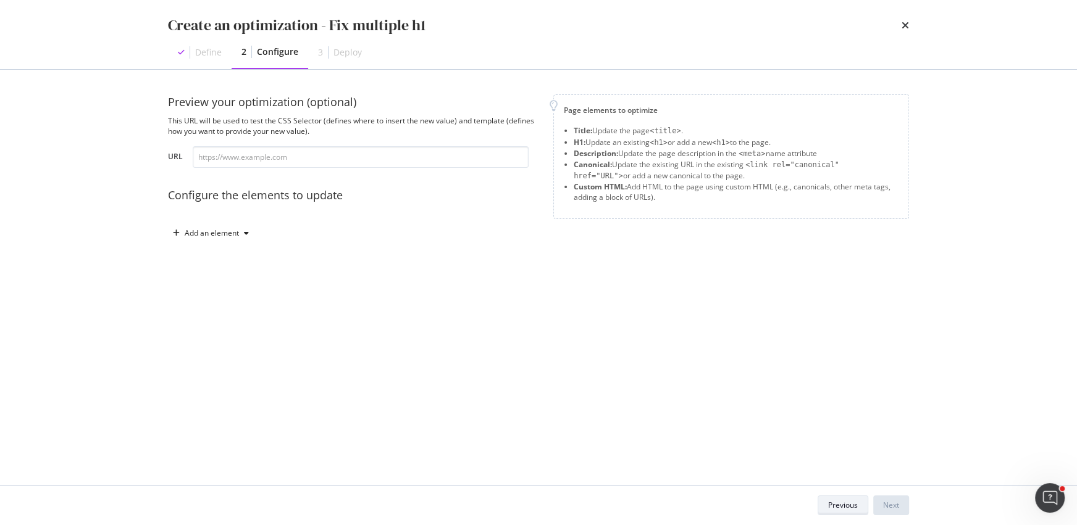
click at [826, 506] on button "Previous" at bounding box center [843, 506] width 51 height 20
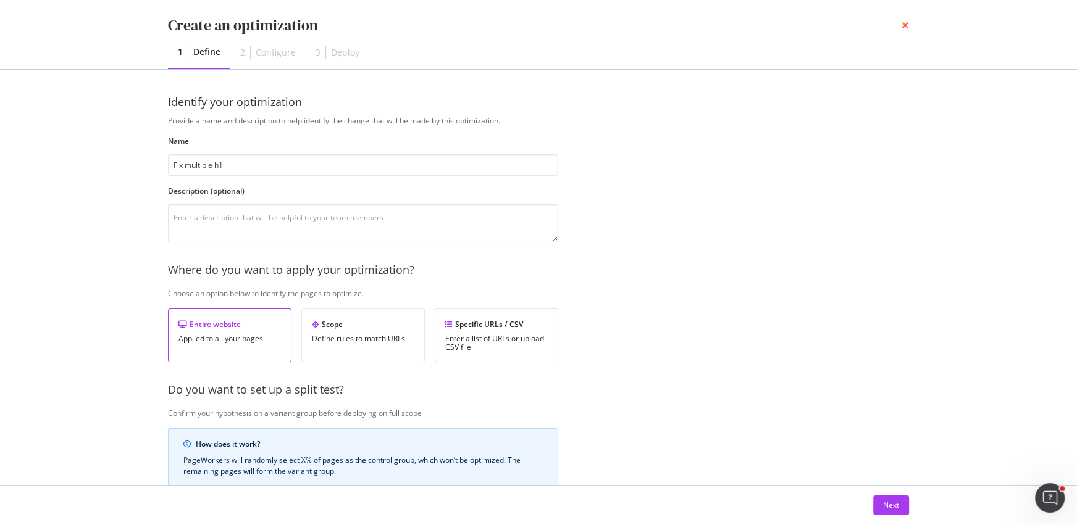
click at [906, 22] on icon "times" at bounding box center [904, 25] width 7 height 10
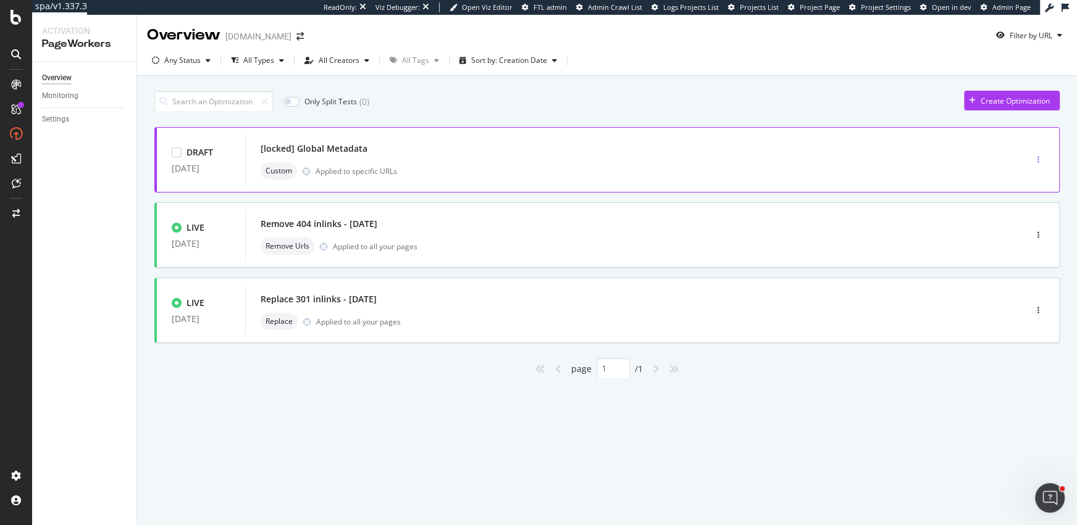
click at [1042, 158] on div "button" at bounding box center [1038, 159] width 12 height 7
click at [1018, 199] on div "Delete" at bounding box center [1024, 203] width 23 height 10
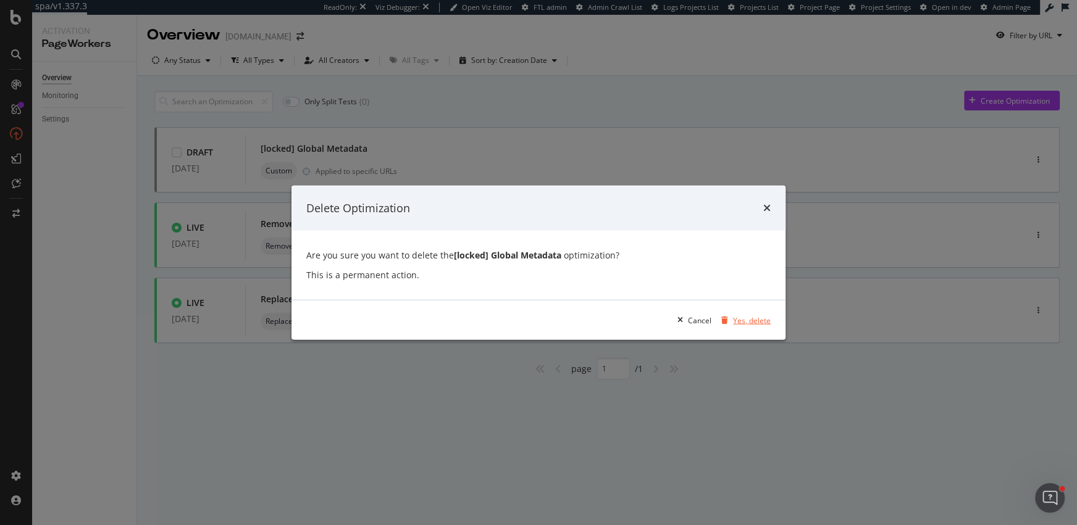
click at [741, 317] on div "Yes, delete" at bounding box center [752, 320] width 38 height 10
